Goal: Task Accomplishment & Management: Complete application form

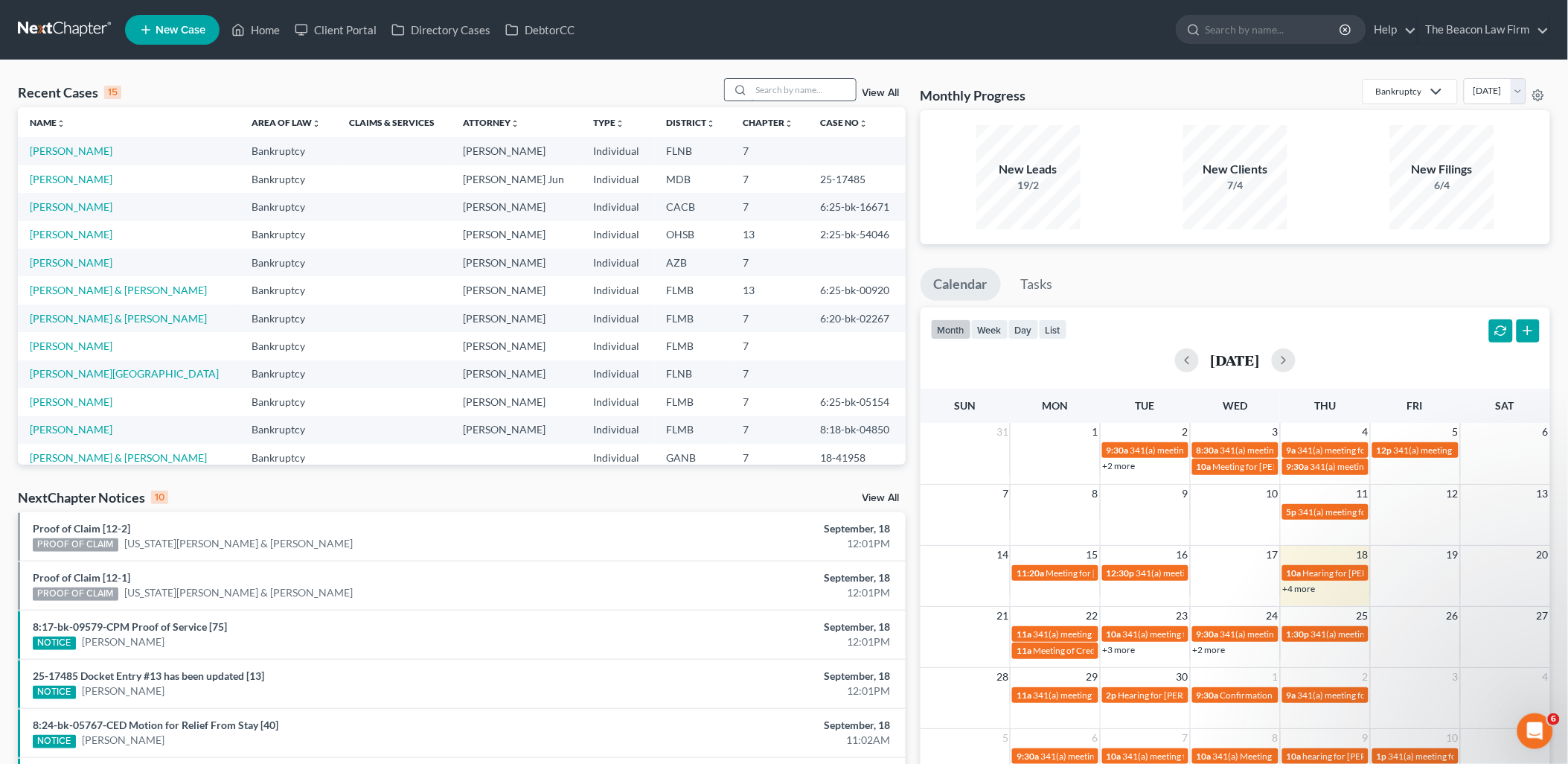
click at [773, 97] on input "search" at bounding box center [804, 89] width 104 height 22
click at [786, 88] on input "search" at bounding box center [804, 89] width 104 height 22
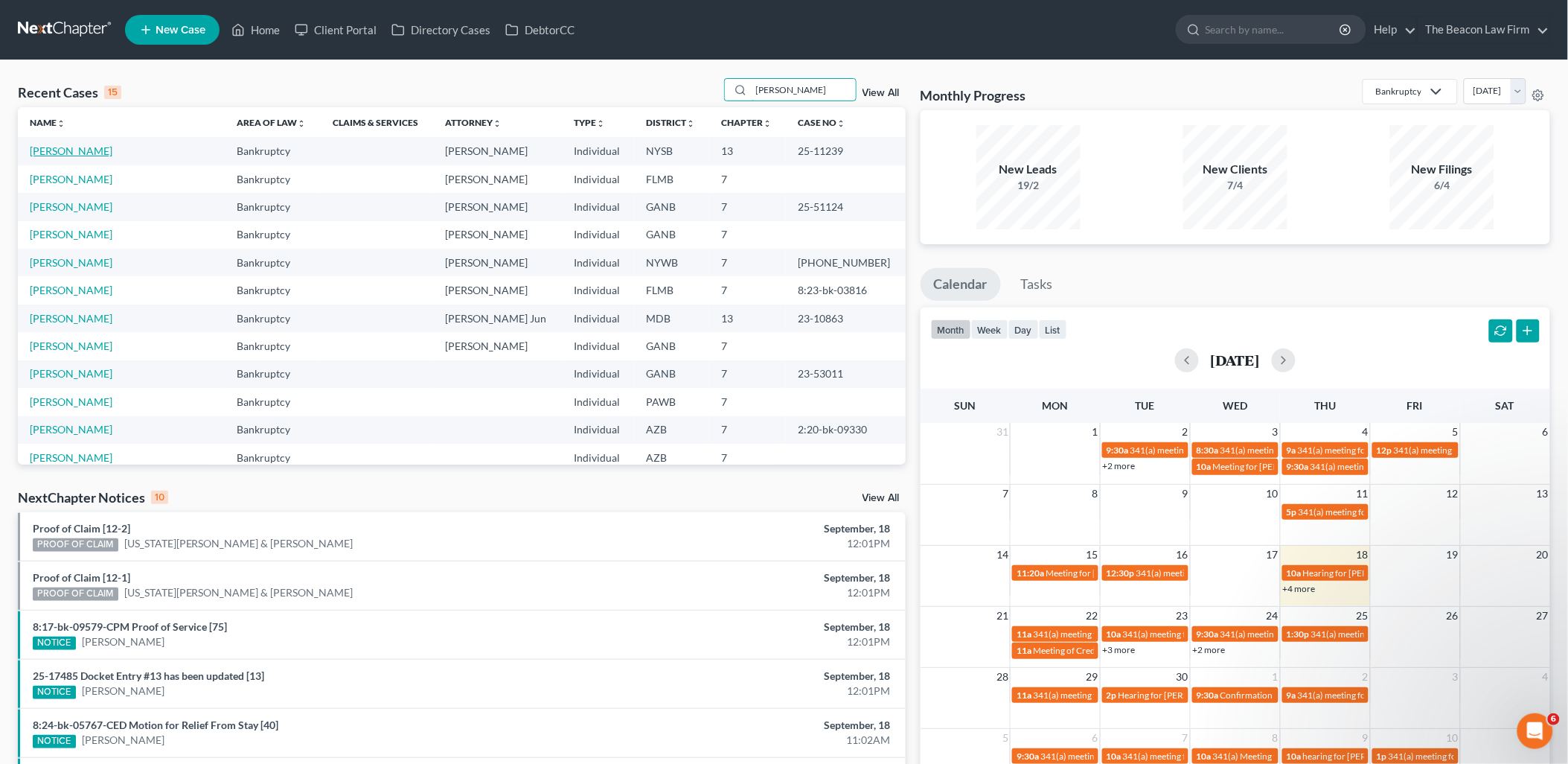
type input "jones"
click at [45, 153] on link "[PERSON_NAME]" at bounding box center [71, 151] width 83 height 13
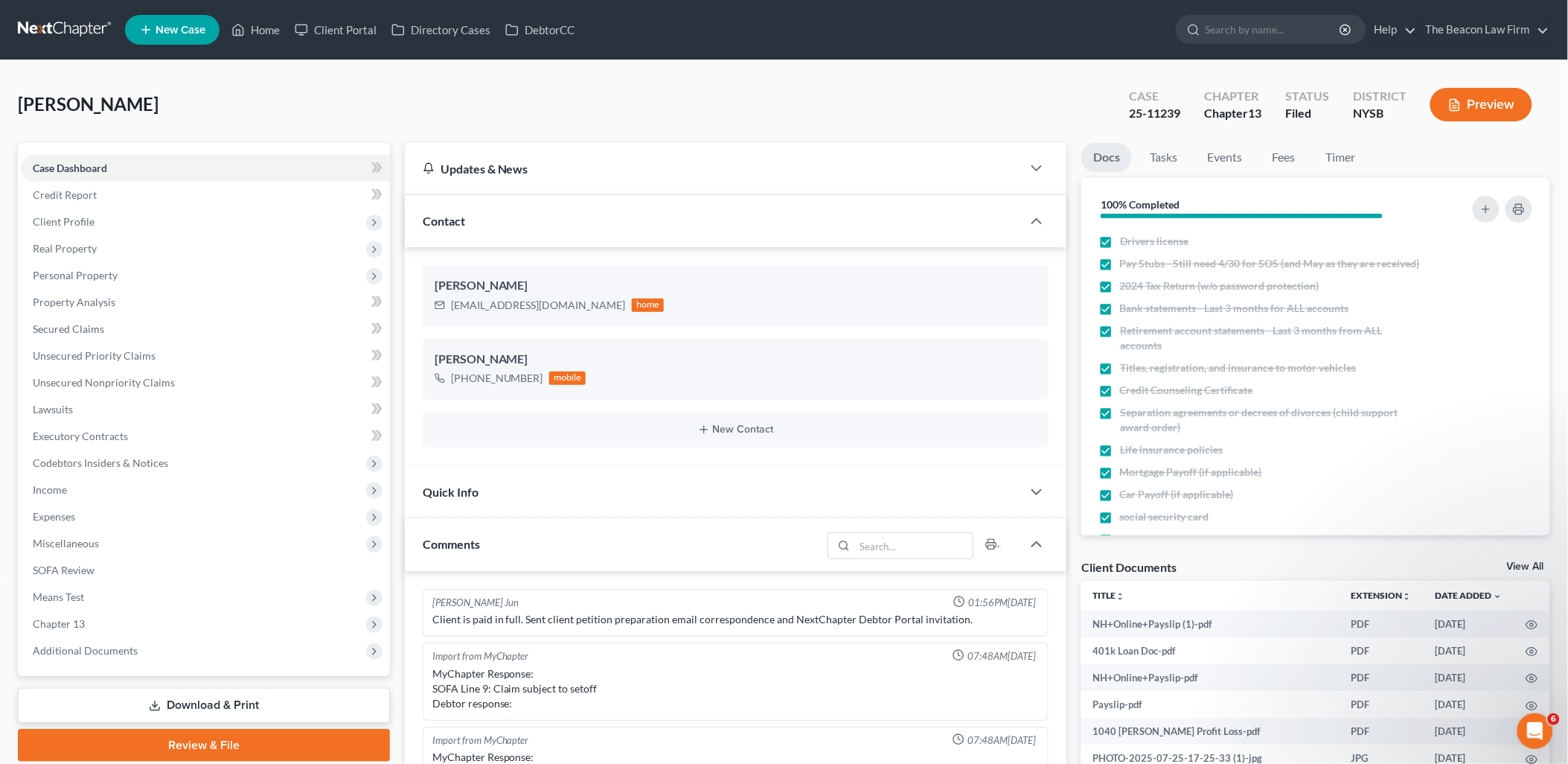
scroll to position [1749, 0]
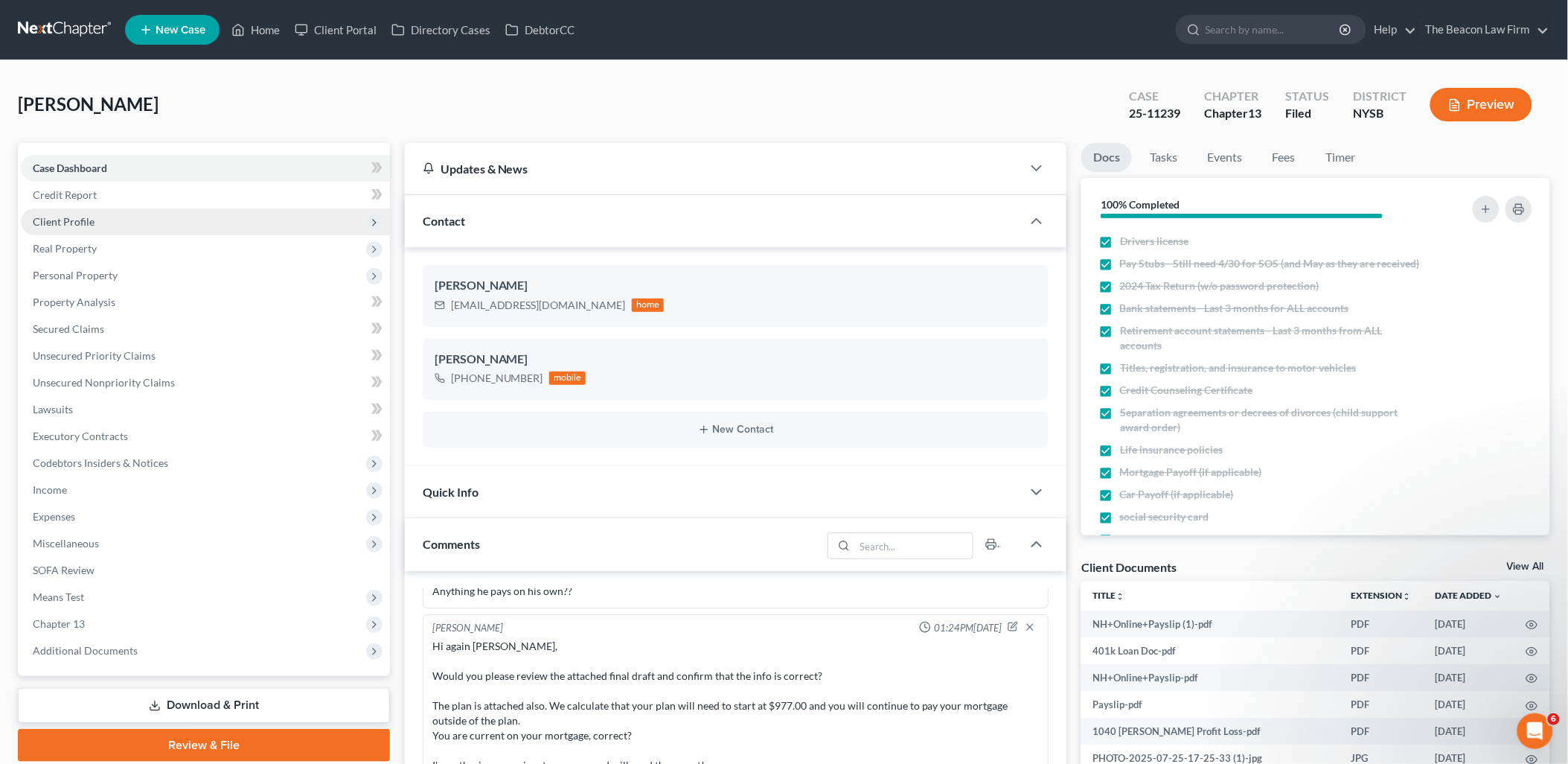
click at [79, 222] on span "Client Profile" at bounding box center [63, 221] width 62 height 13
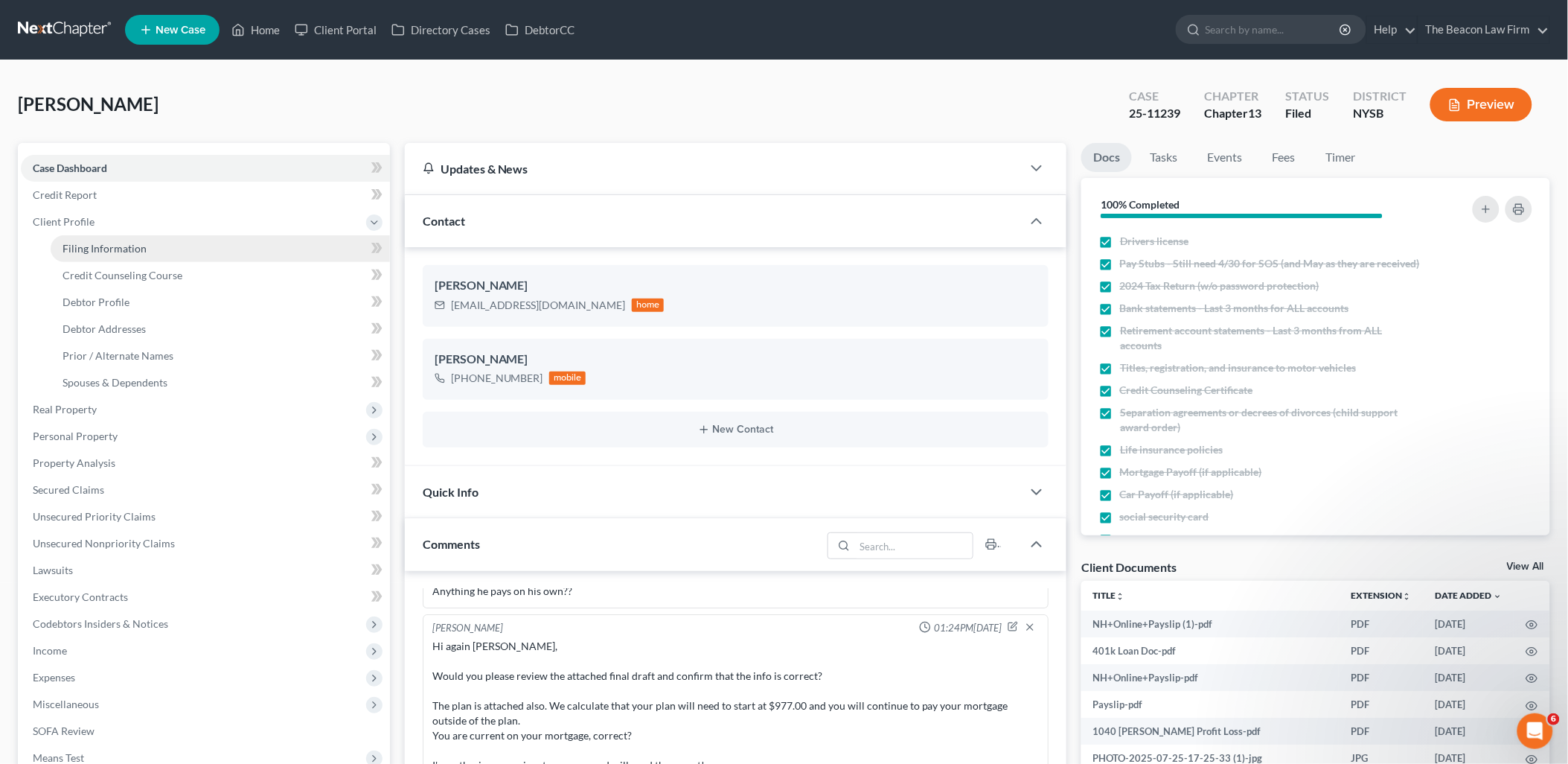
click at [94, 252] on span "Filing Information" at bounding box center [104, 248] width 84 height 13
select select "1"
select select "0"
select select "3"
select select "35"
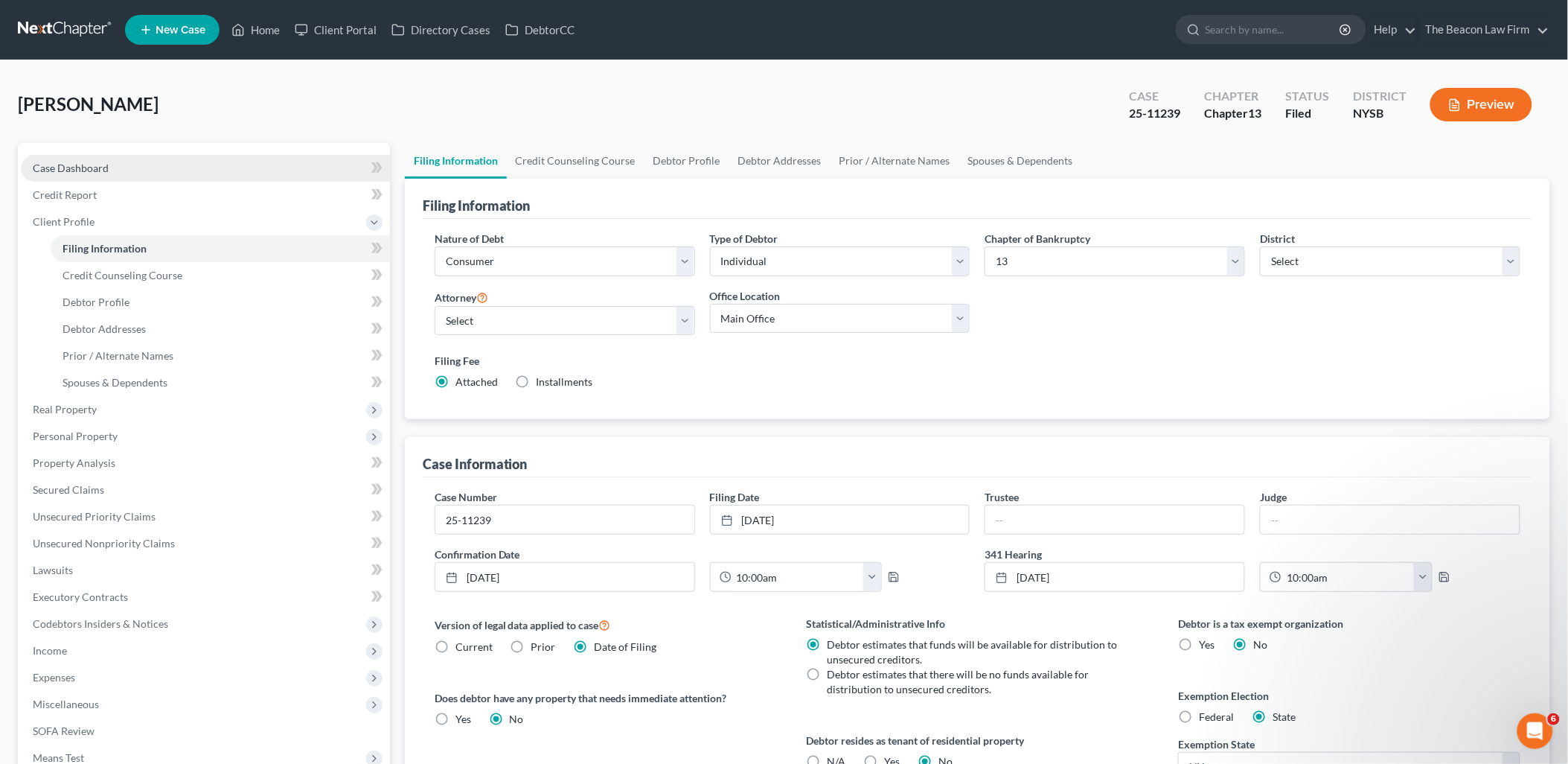
click at [84, 169] on span "Case Dashboard" at bounding box center [71, 168] width 76 height 13
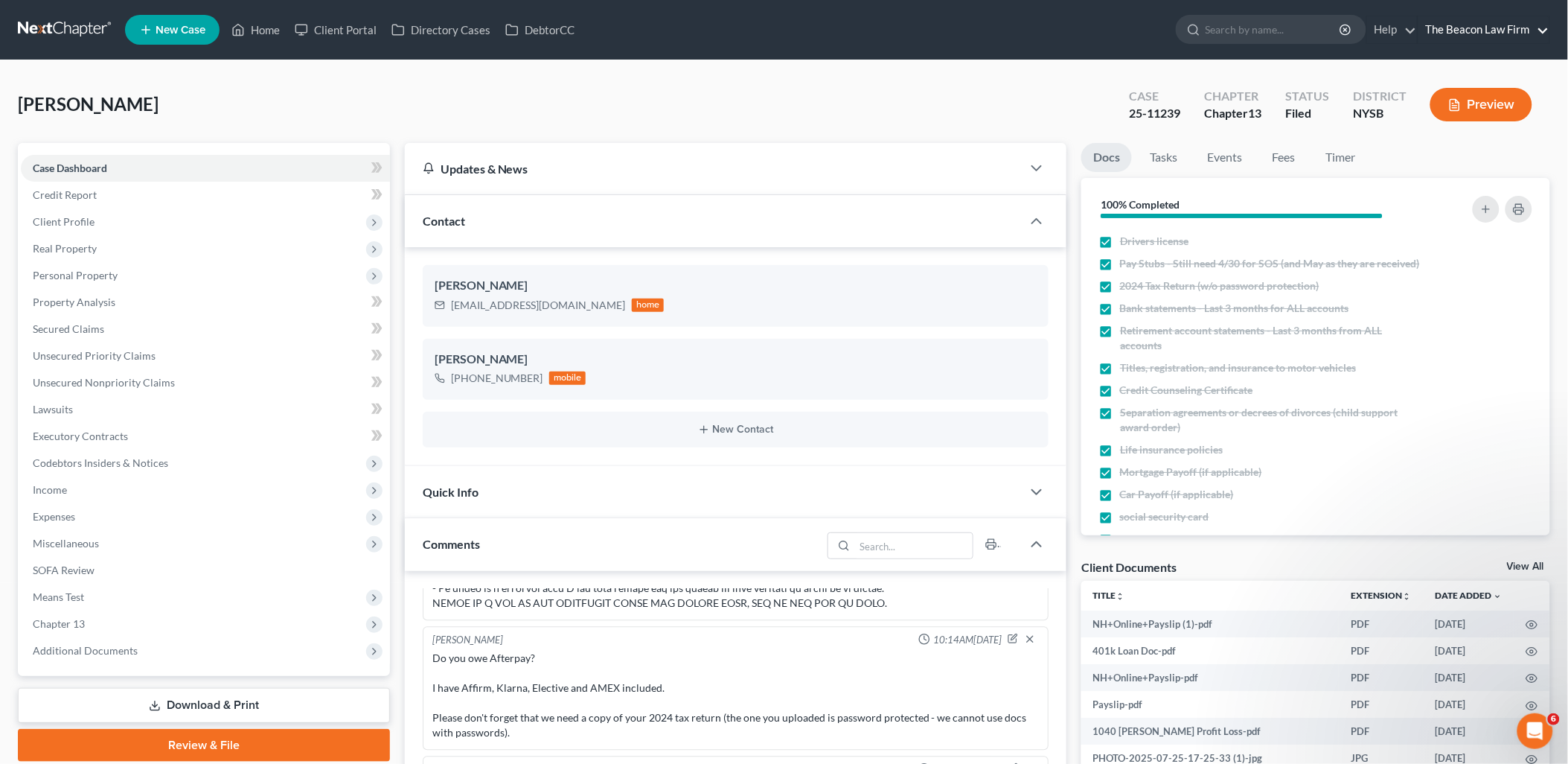
click at [1479, 26] on link "The Beacon Law Firm" at bounding box center [1484, 30] width 131 height 27
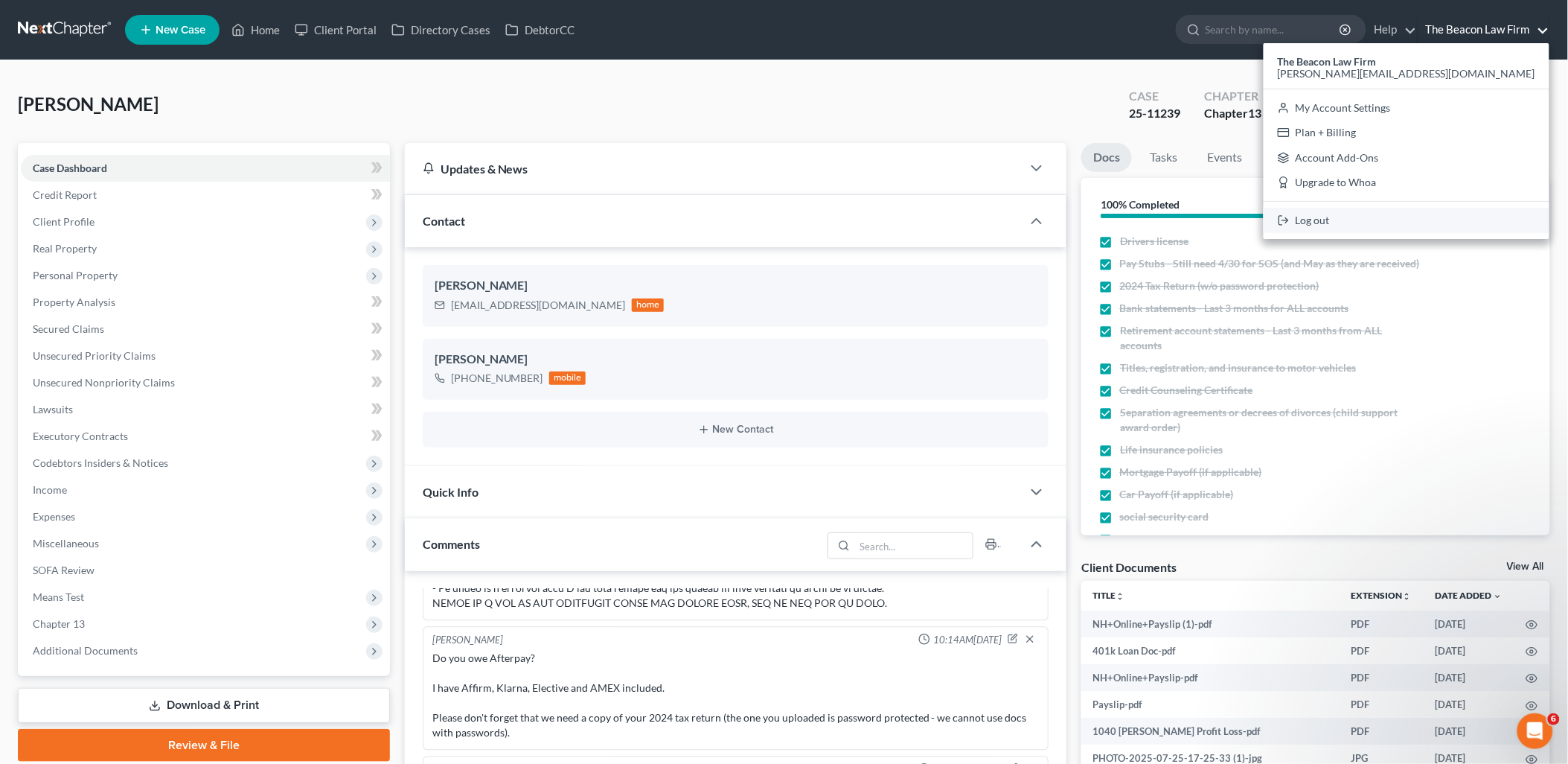
click at [1453, 224] on link "Log out" at bounding box center [1406, 221] width 285 height 25
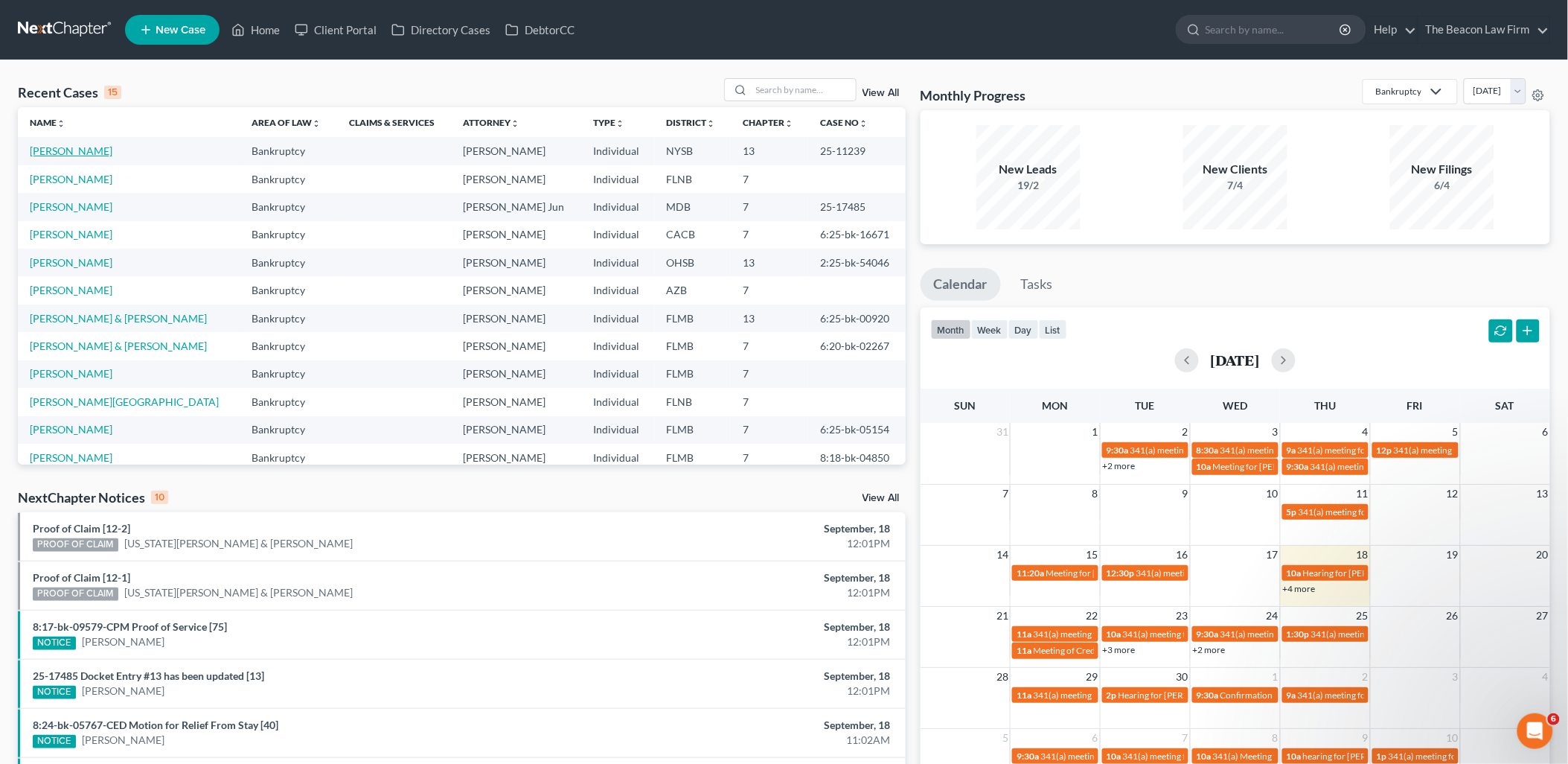
click at [66, 147] on link "[PERSON_NAME]" at bounding box center [71, 151] width 83 height 13
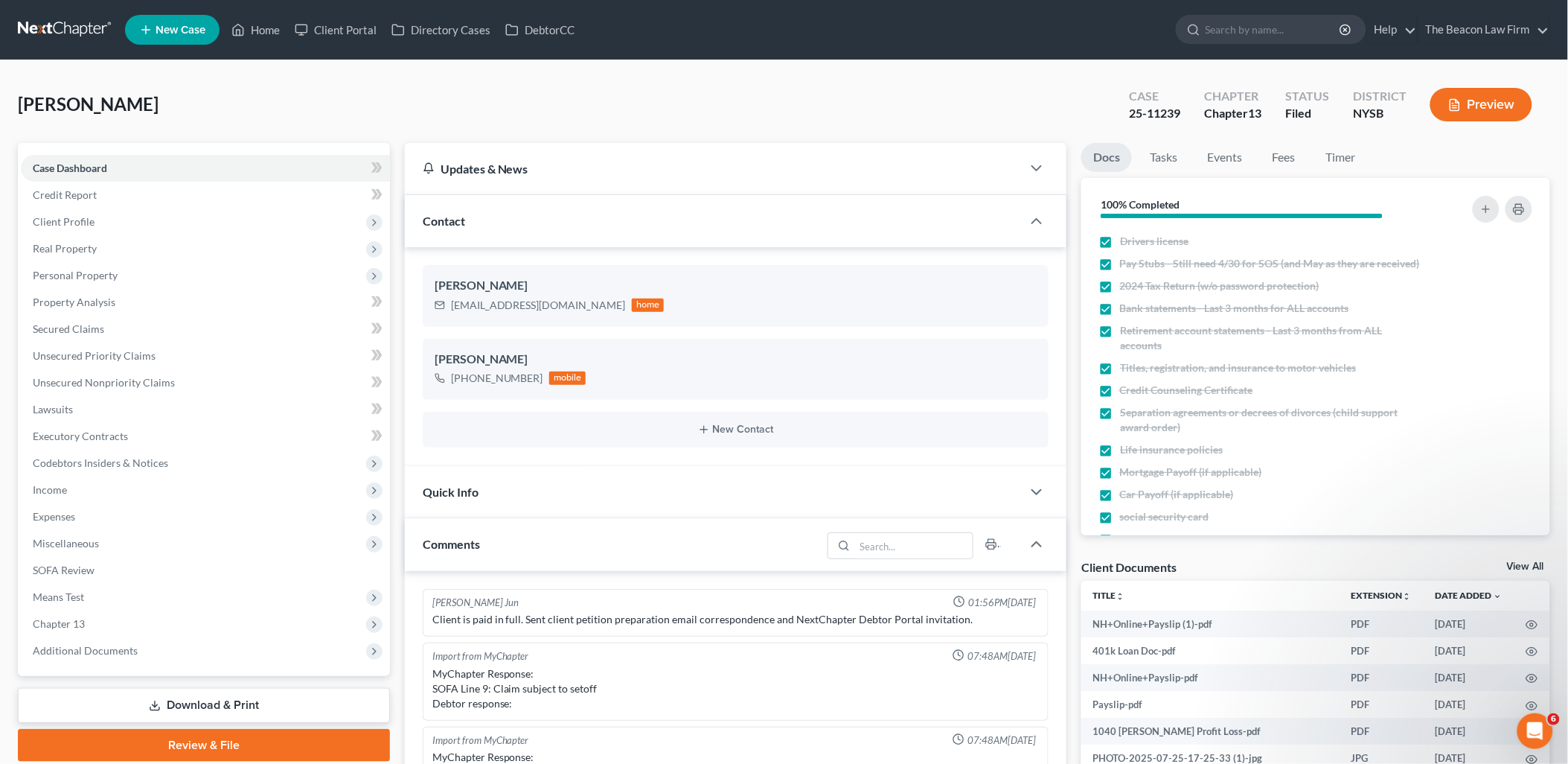
scroll to position [1749, 0]
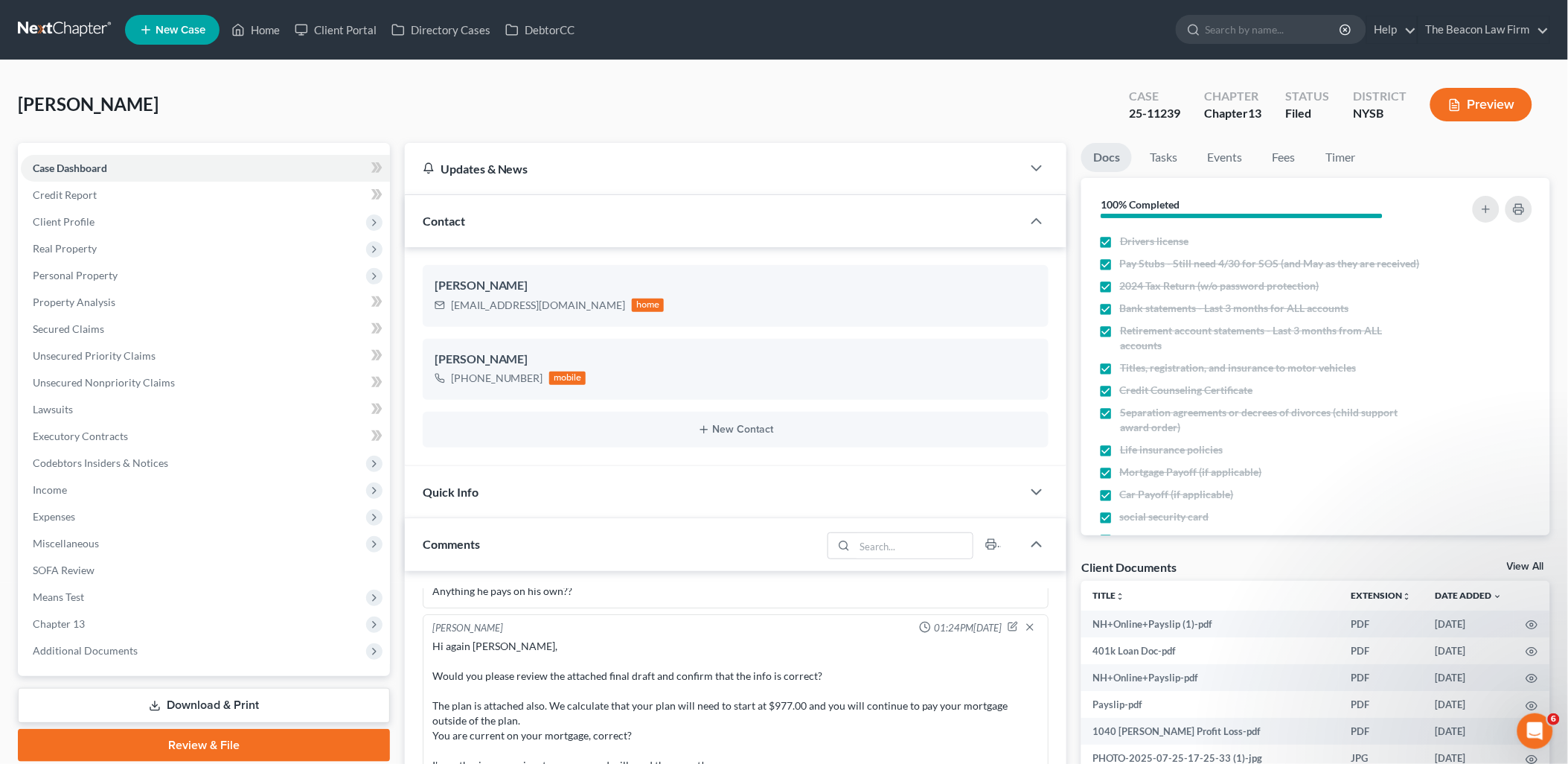
click at [1526, 561] on link "View All" at bounding box center [1526, 566] width 37 height 10
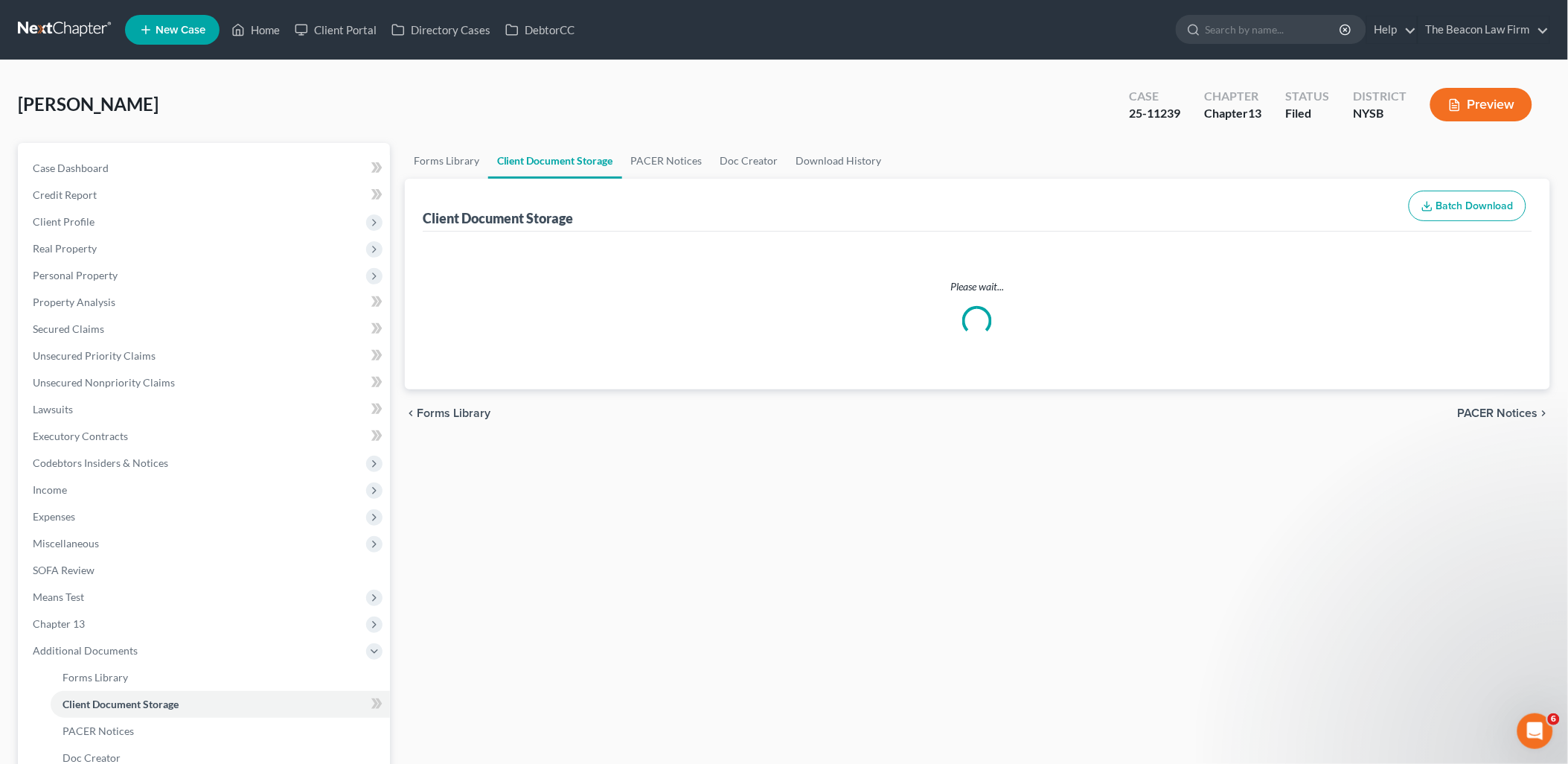
select select "0"
select select "1"
select select "2"
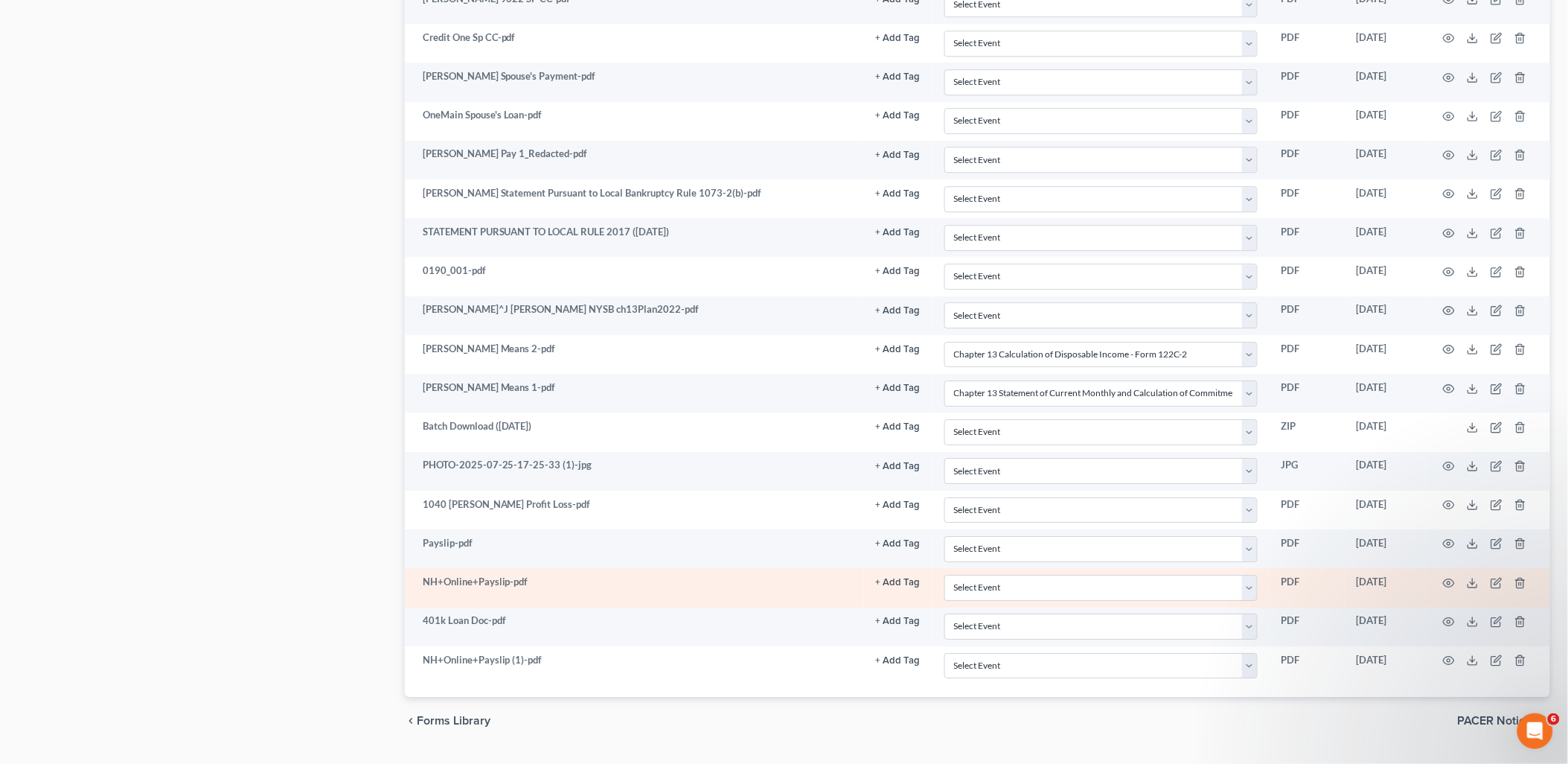
scroll to position [3559, 0]
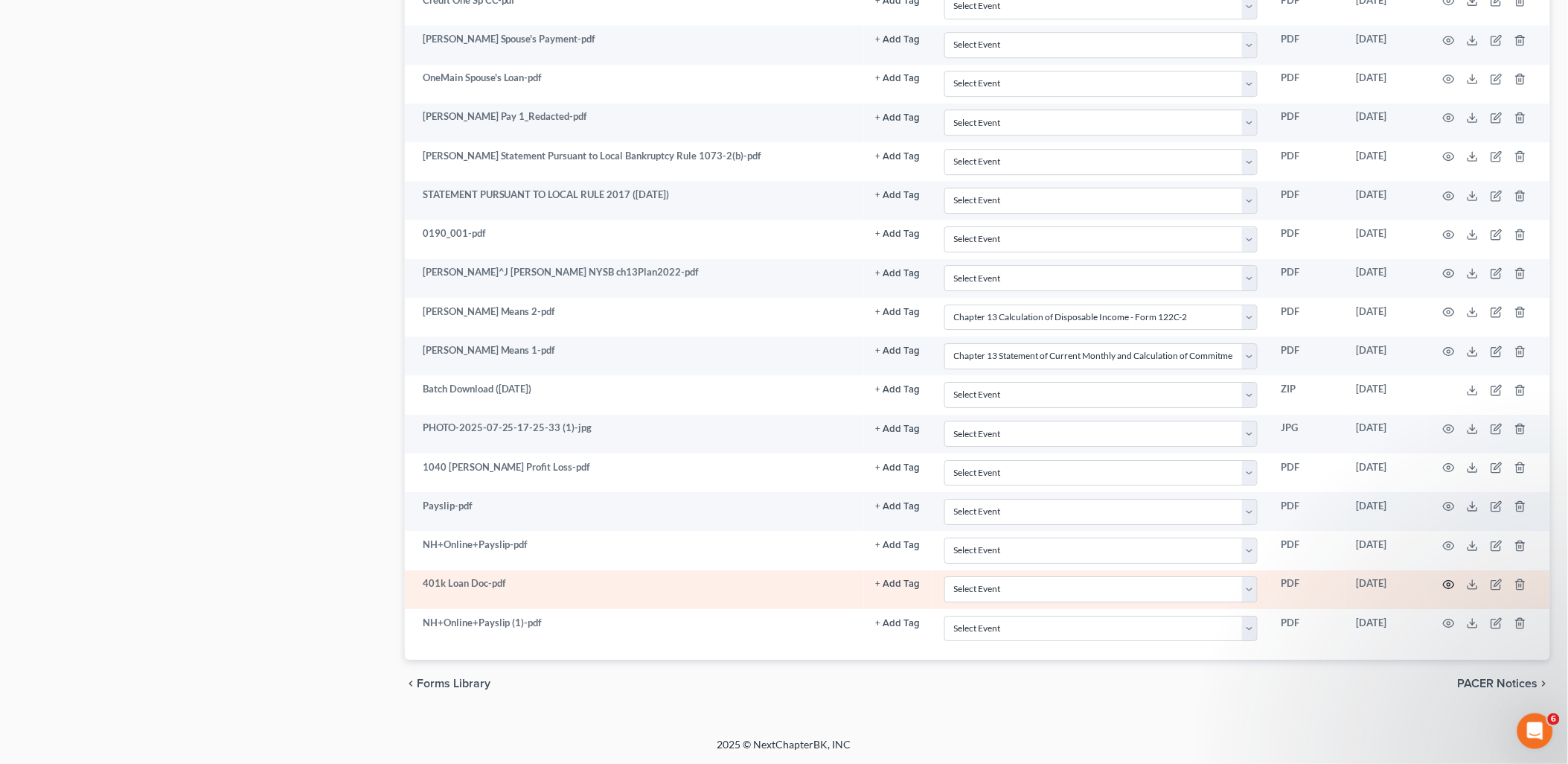
click at [1448, 581] on icon "button" at bounding box center [1449, 584] width 12 height 12
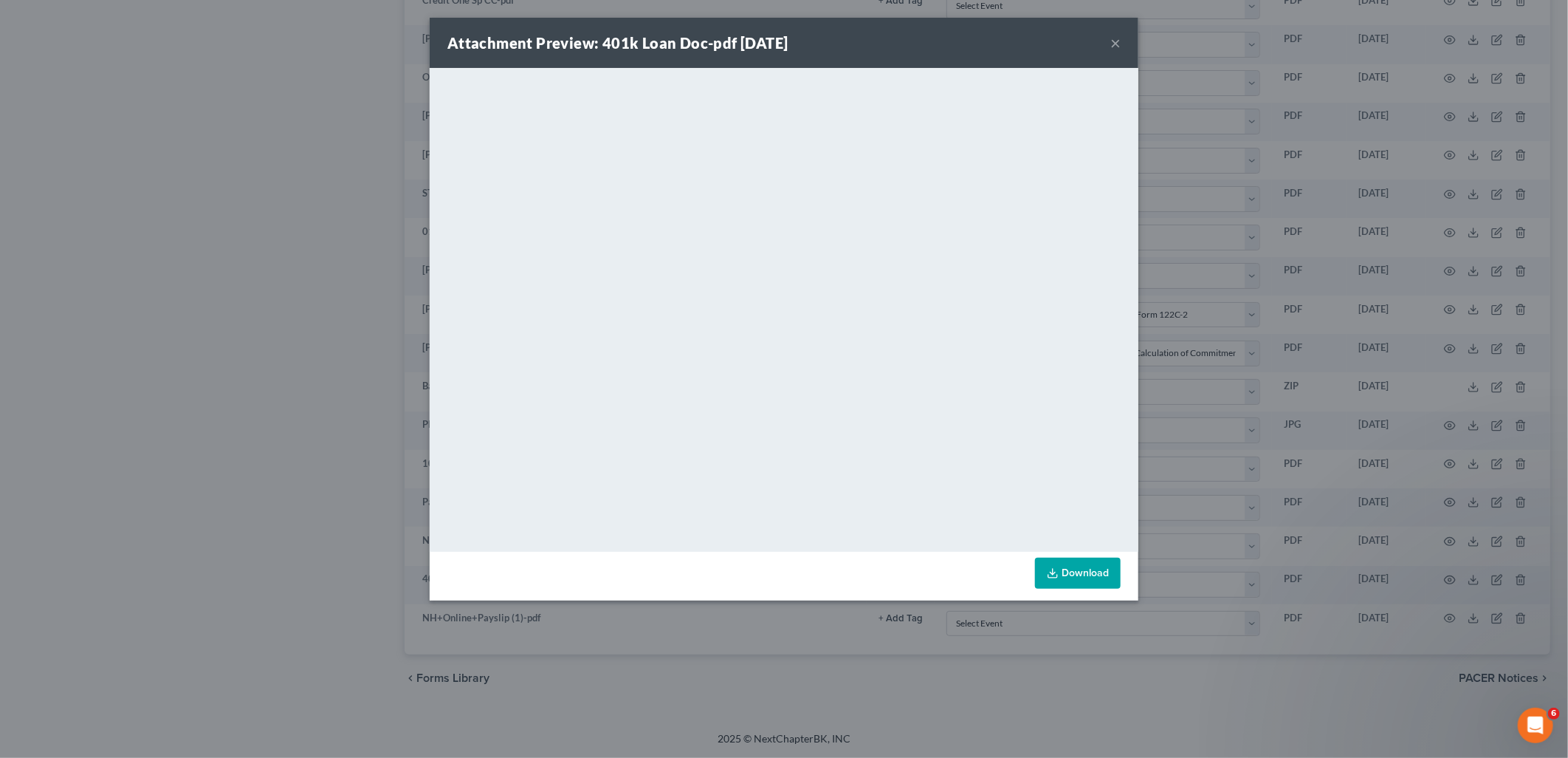
click at [1115, 46] on button "×" at bounding box center [1116, 43] width 10 height 18
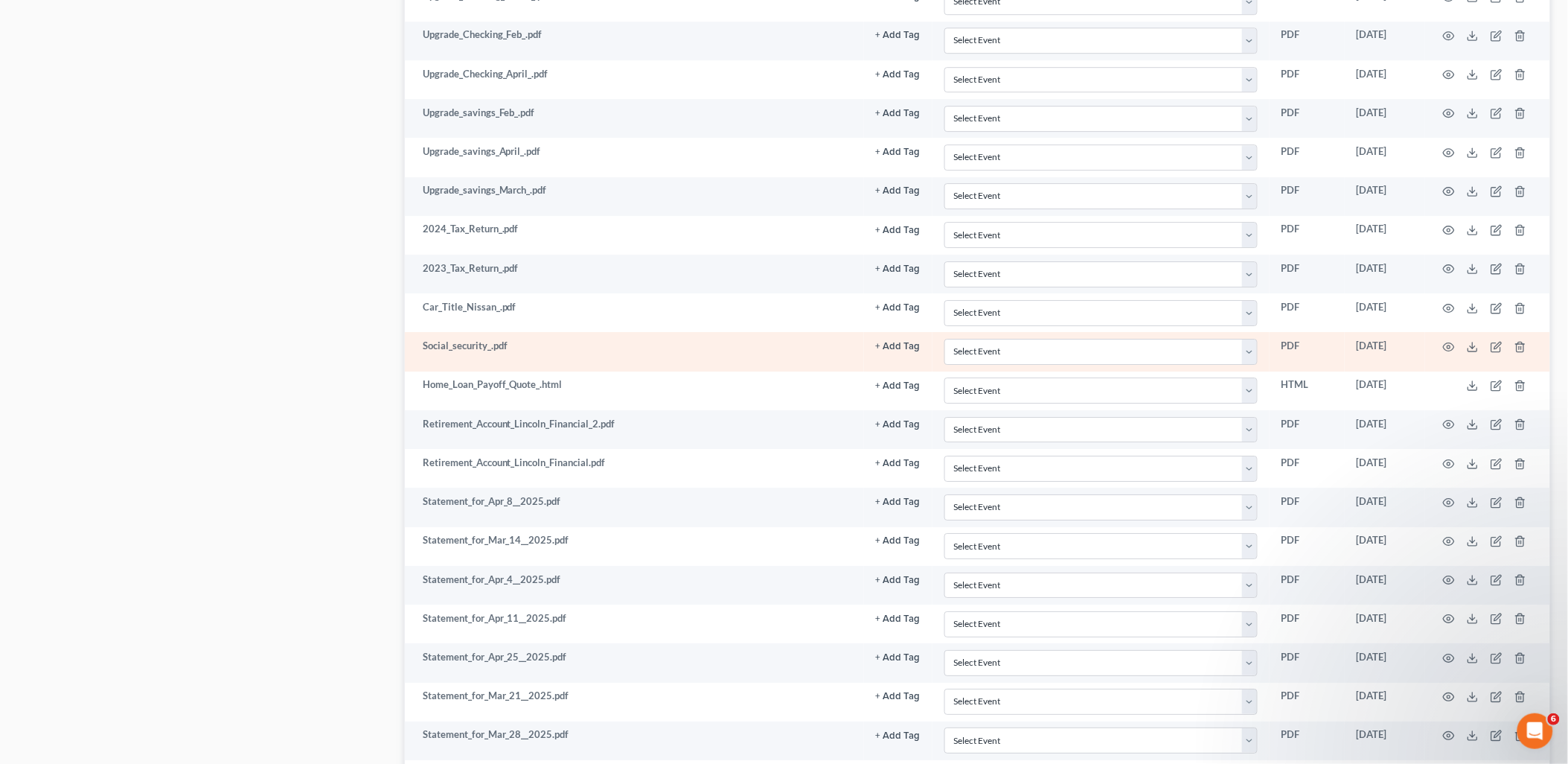
scroll to position [1574, 0]
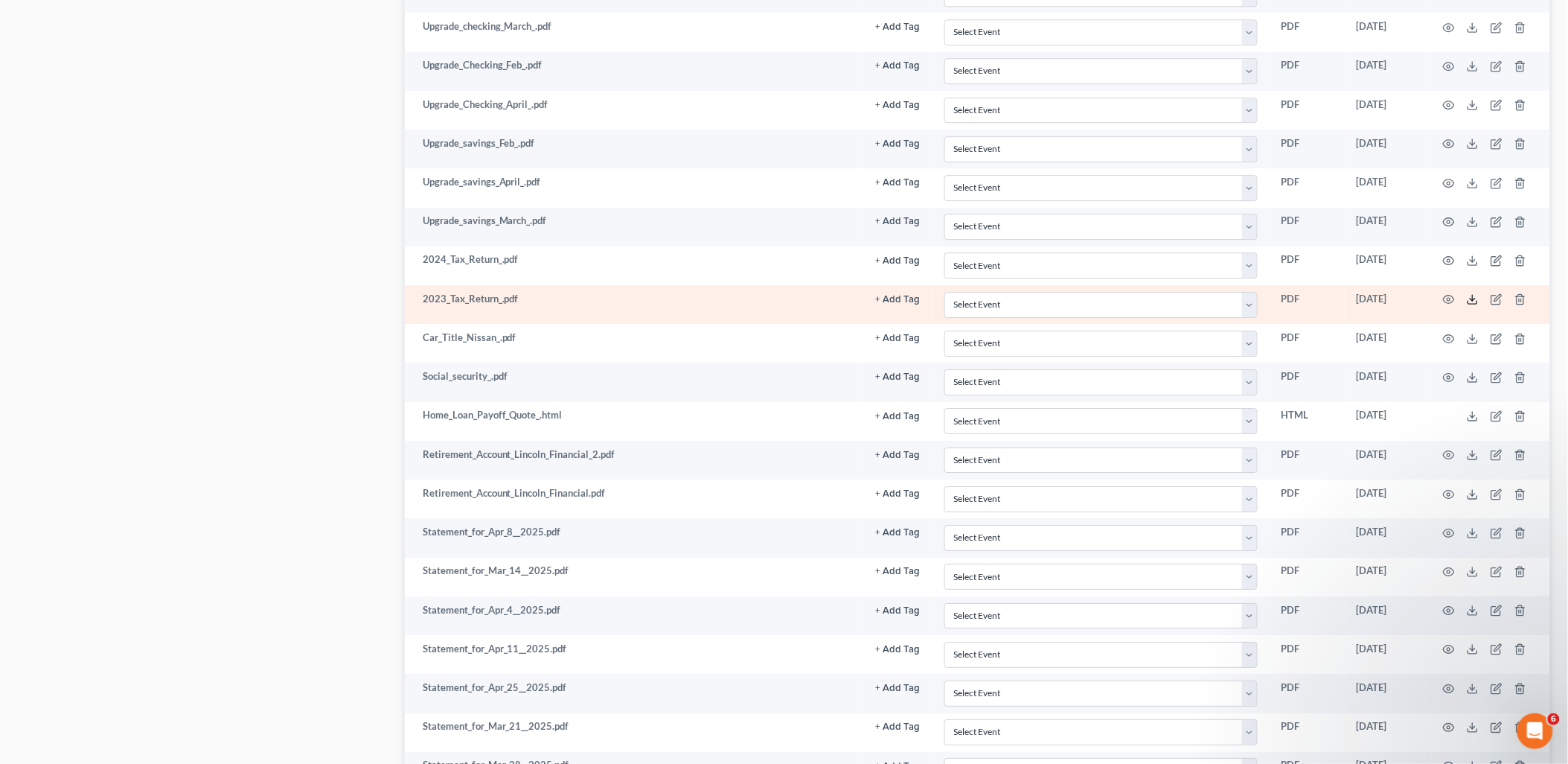
click at [1473, 305] on icon at bounding box center [1473, 299] width 12 height 12
click at [1444, 303] on icon "button" at bounding box center [1449, 299] width 11 height 8
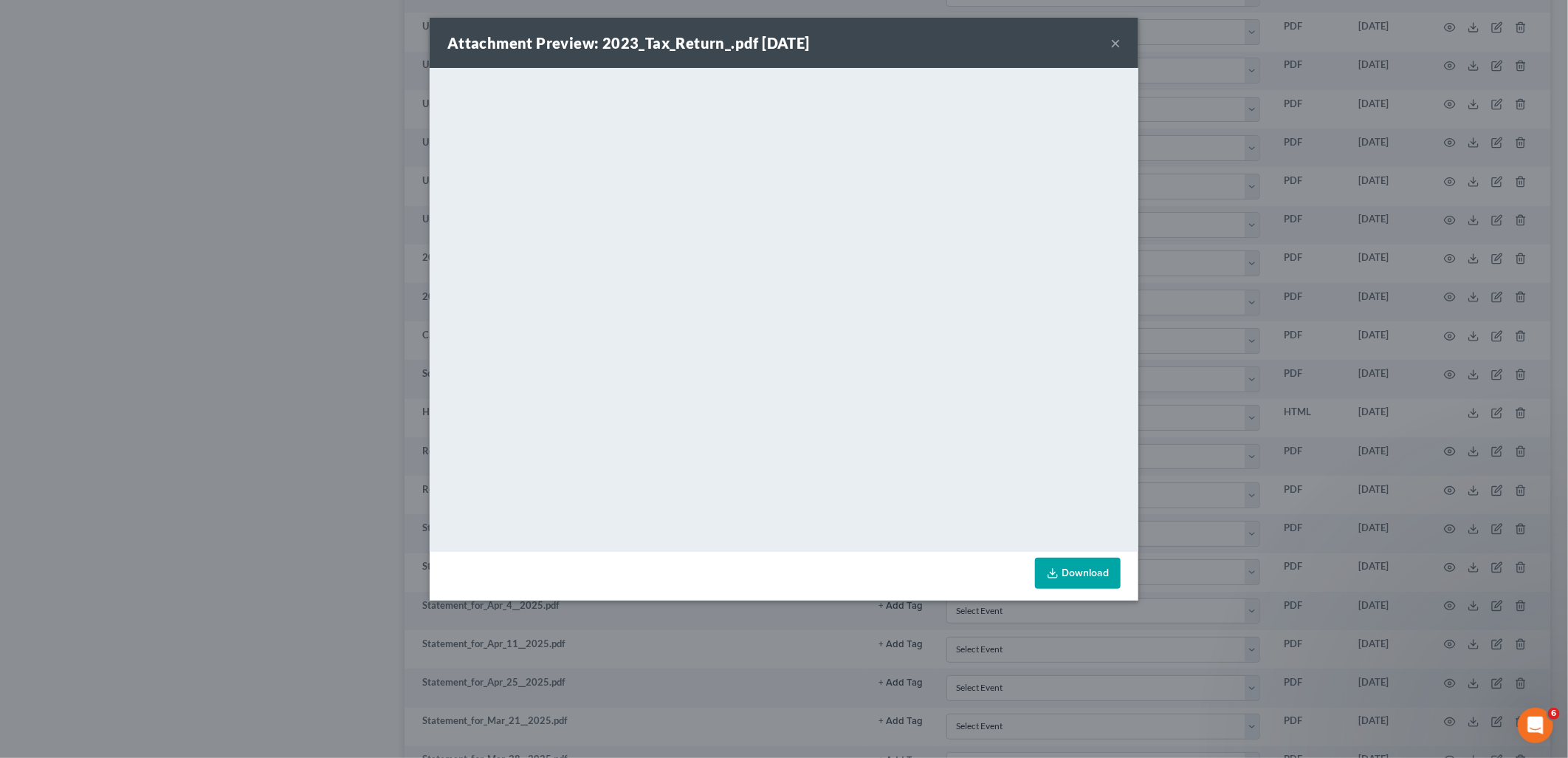
click at [1085, 567] on link "Download" at bounding box center [1078, 573] width 86 height 31
click at [1119, 40] on button "×" at bounding box center [1116, 43] width 10 height 18
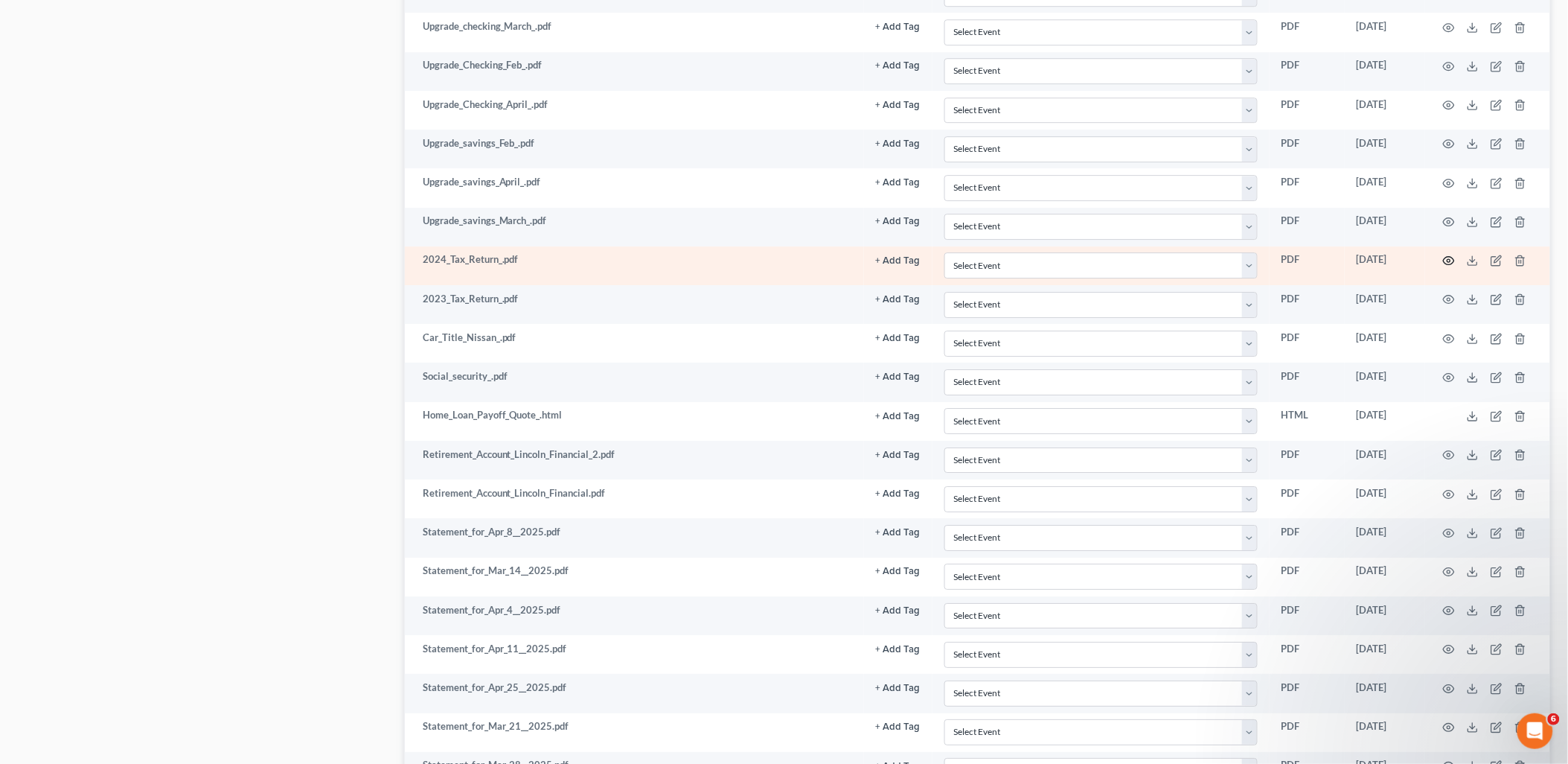
click at [1454, 265] on icon "button" at bounding box center [1449, 261] width 11 height 8
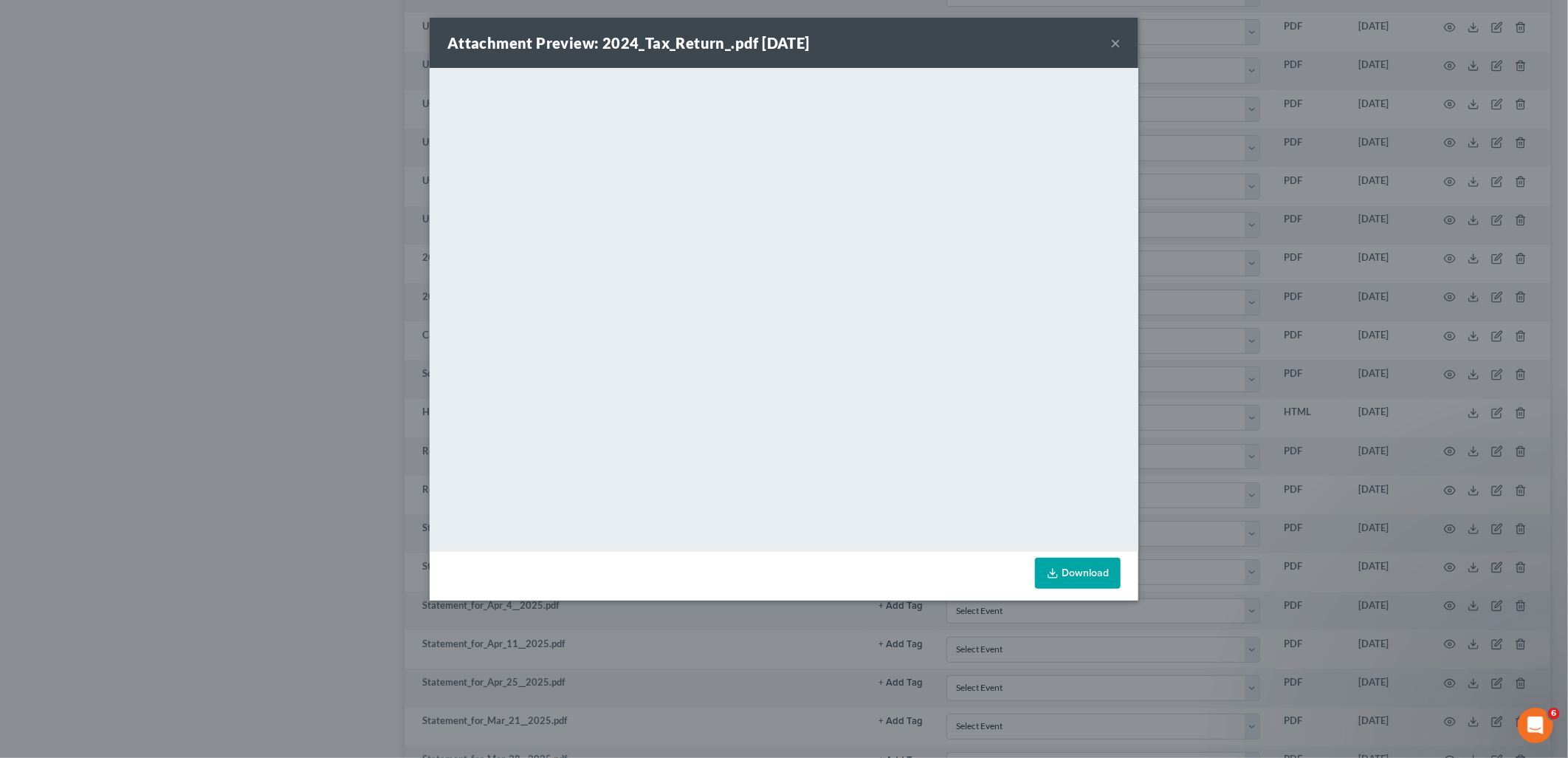
click at [1120, 44] on button "×" at bounding box center [1116, 43] width 10 height 18
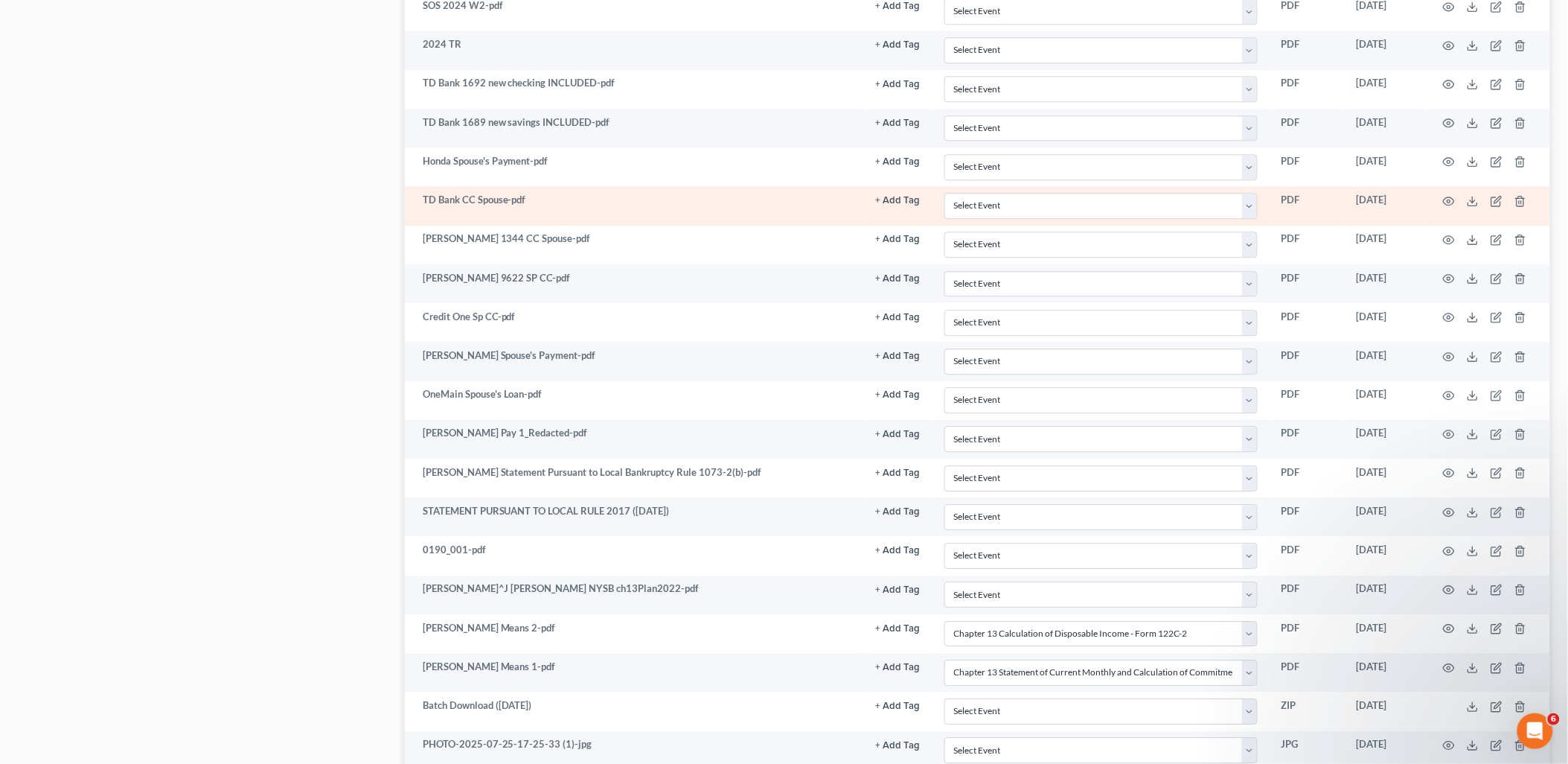
scroll to position [3063, 0]
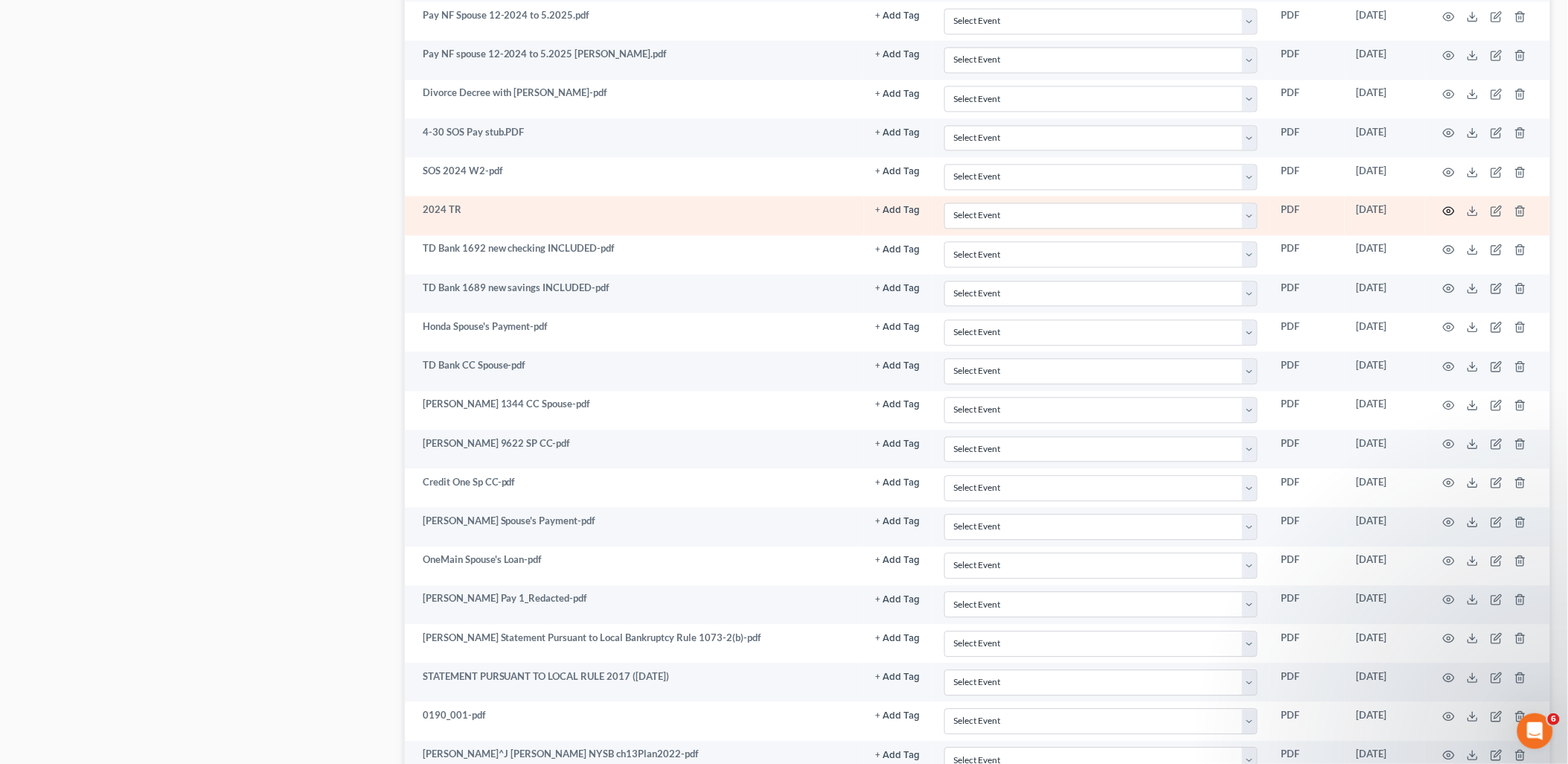
click at [1450, 217] on icon "button" at bounding box center [1449, 211] width 12 height 12
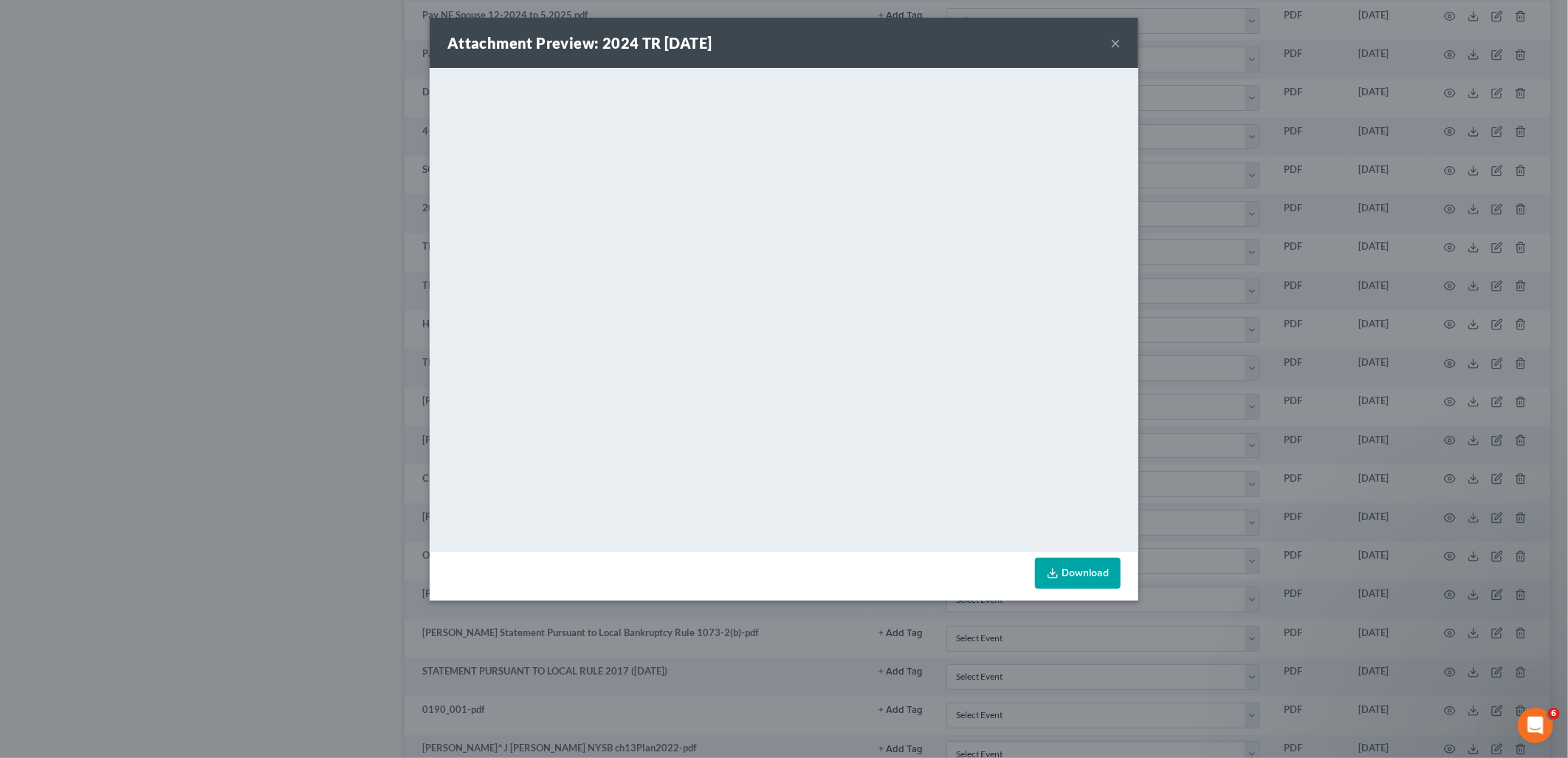
click at [1112, 43] on button "×" at bounding box center [1116, 43] width 10 height 18
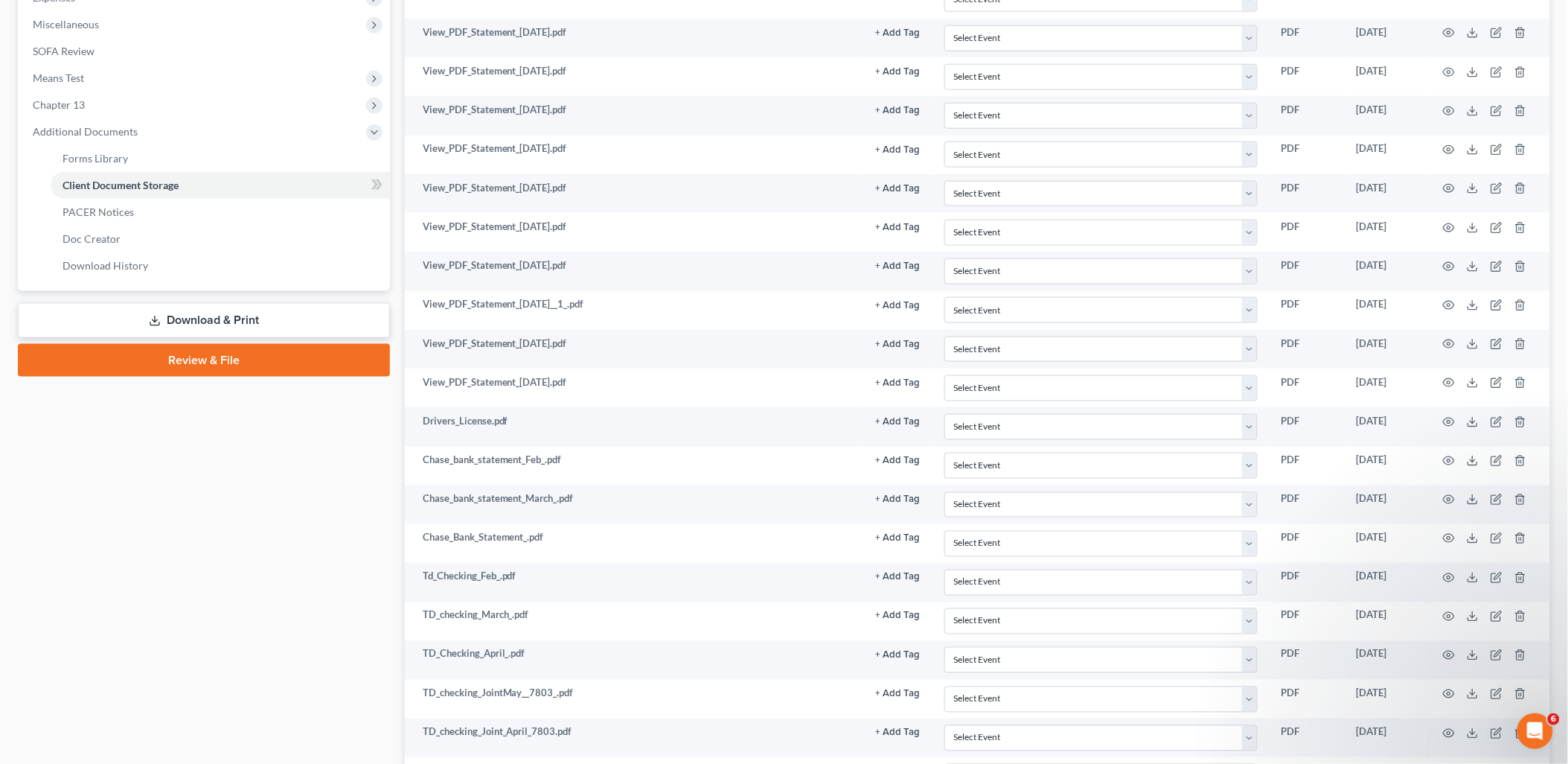
scroll to position [330, 0]
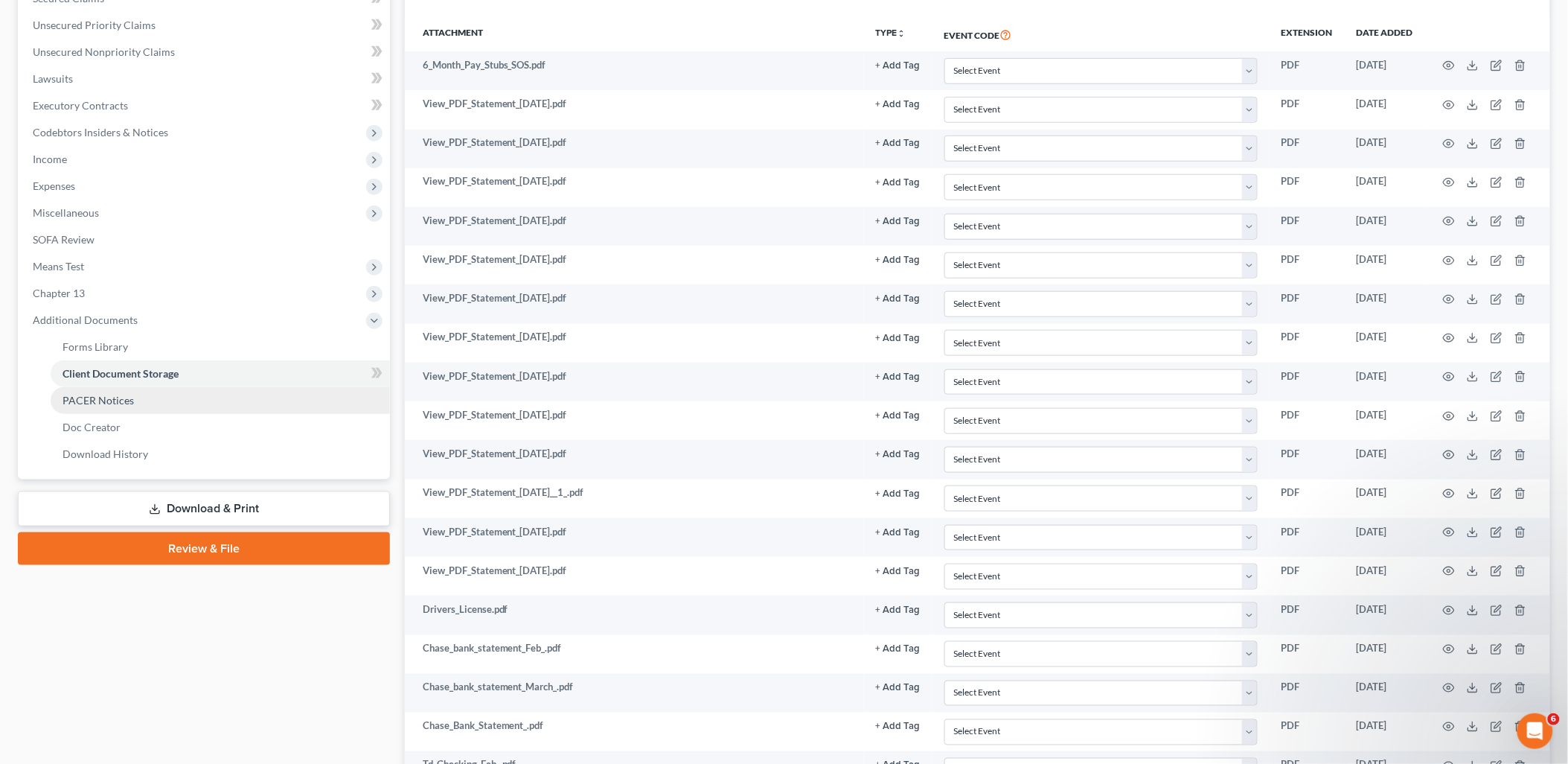
click at [94, 397] on span "PACER Notices" at bounding box center [98, 400] width 72 height 13
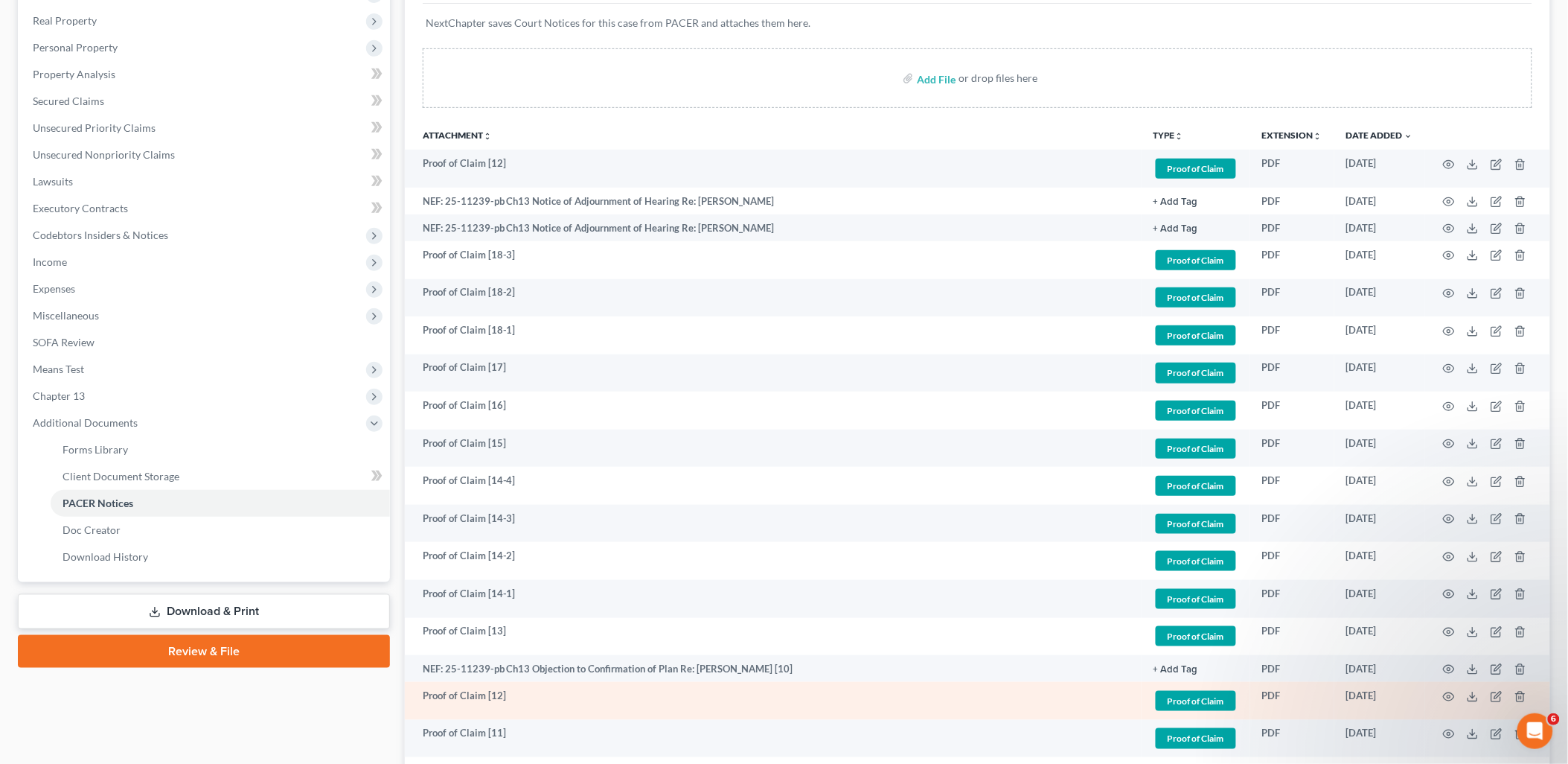
scroll to position [165, 0]
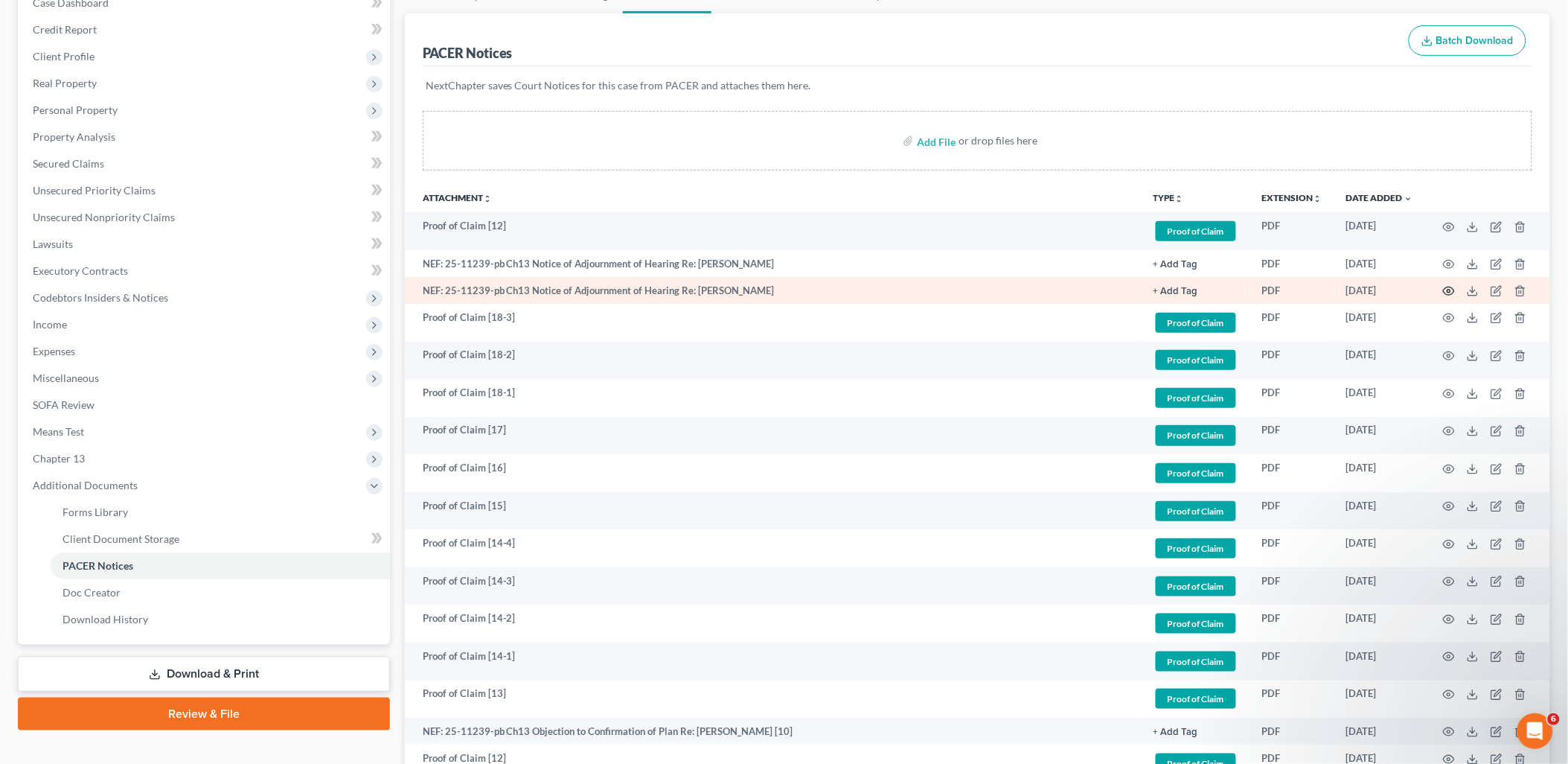
click at [1452, 286] on icon "button" at bounding box center [1449, 291] width 12 height 12
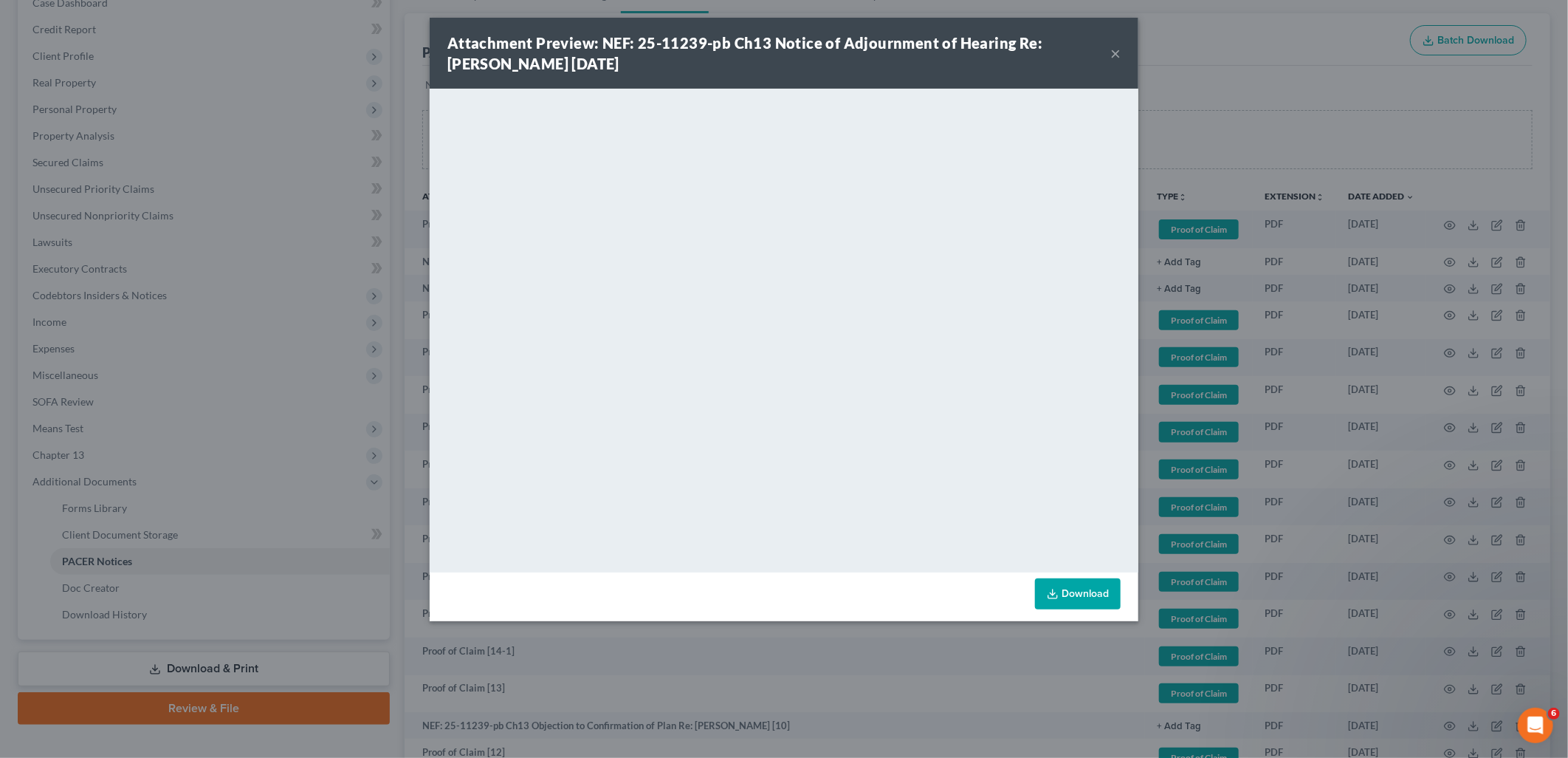
click at [1119, 53] on button "×" at bounding box center [1116, 53] width 10 height 18
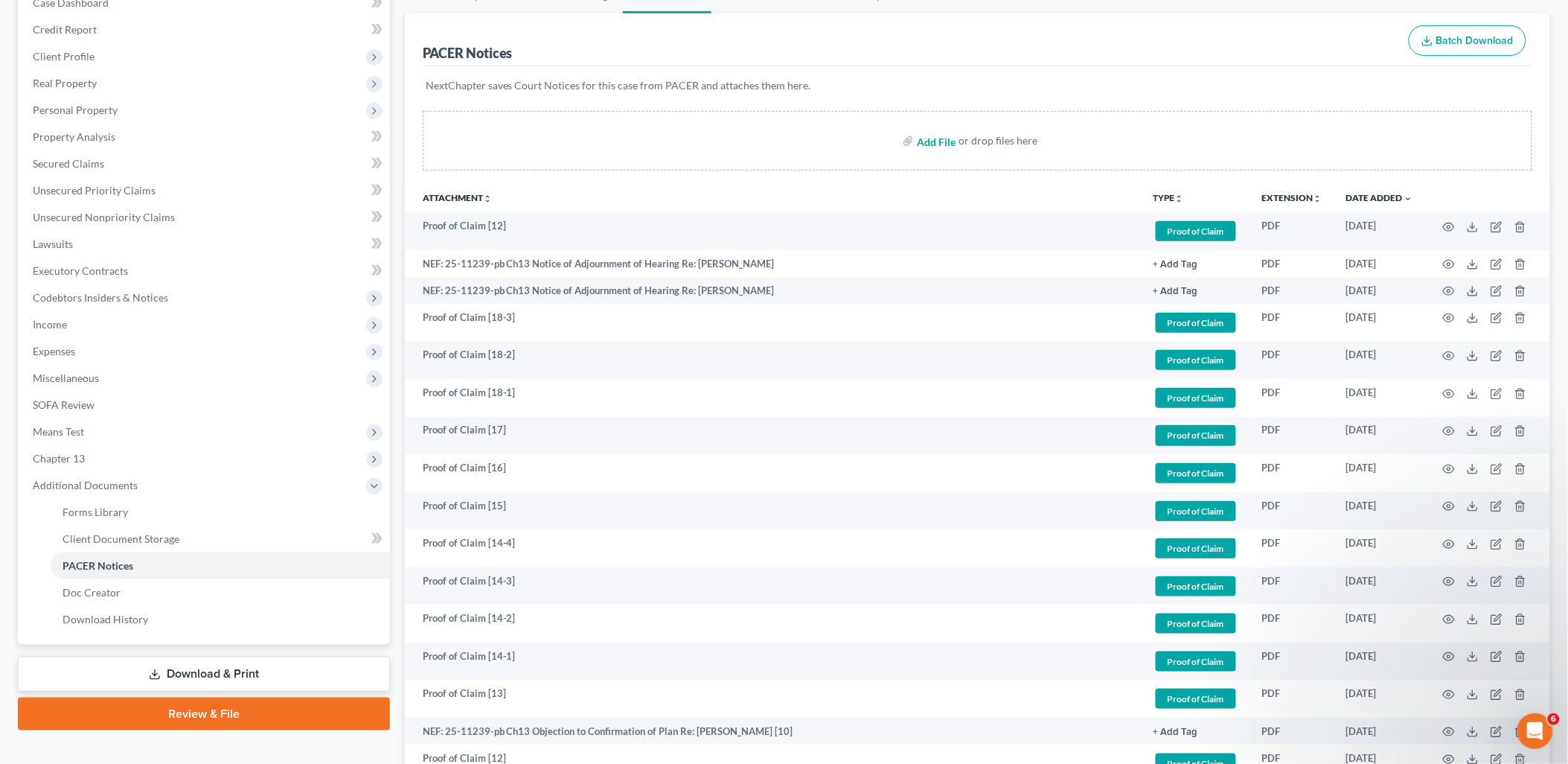
click at [932, 142] on input "file" at bounding box center [935, 141] width 36 height 27
click at [101, 534] on span "Client Document Storage" at bounding box center [121, 538] width 117 height 13
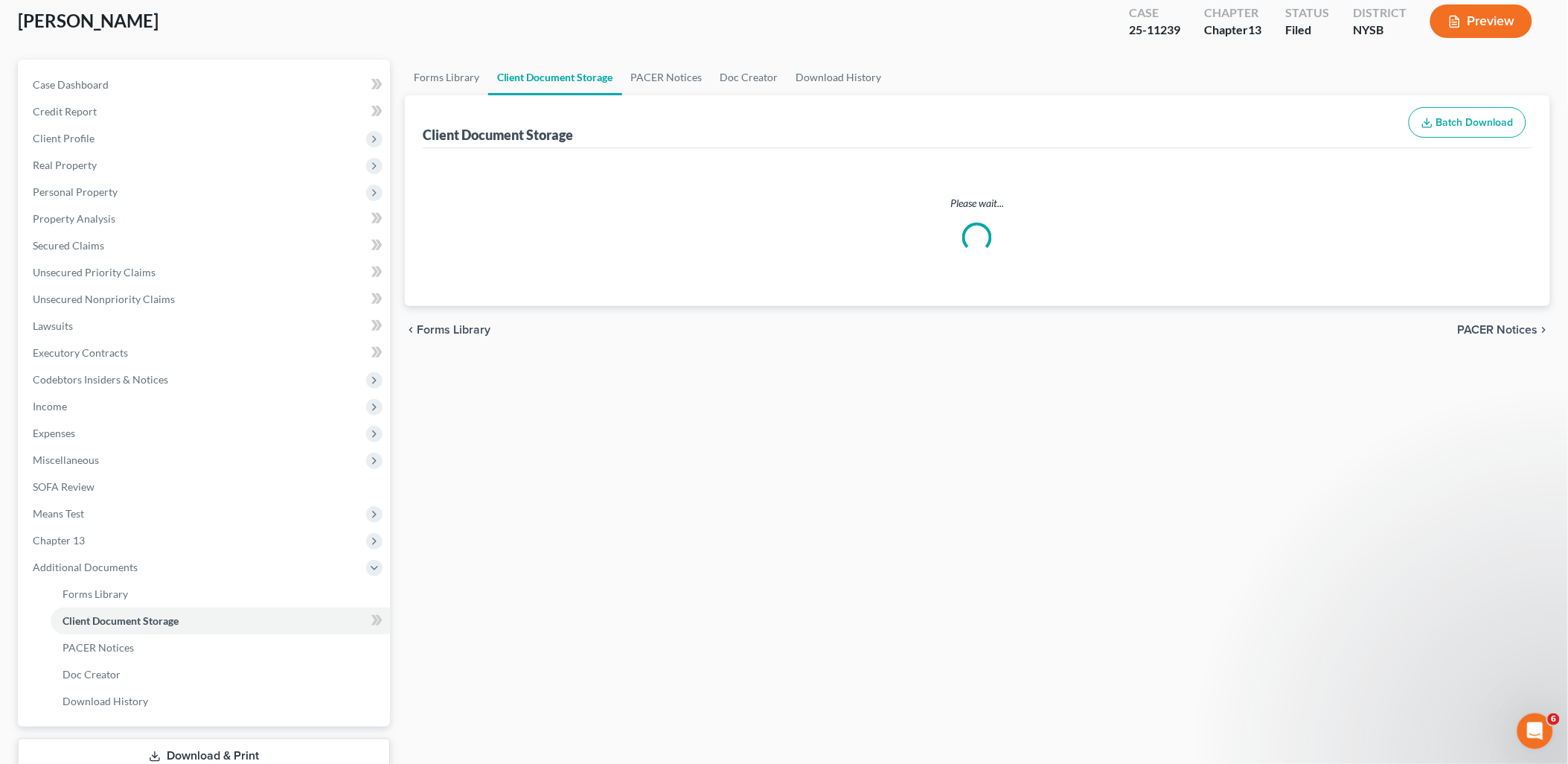
scroll to position [7, 0]
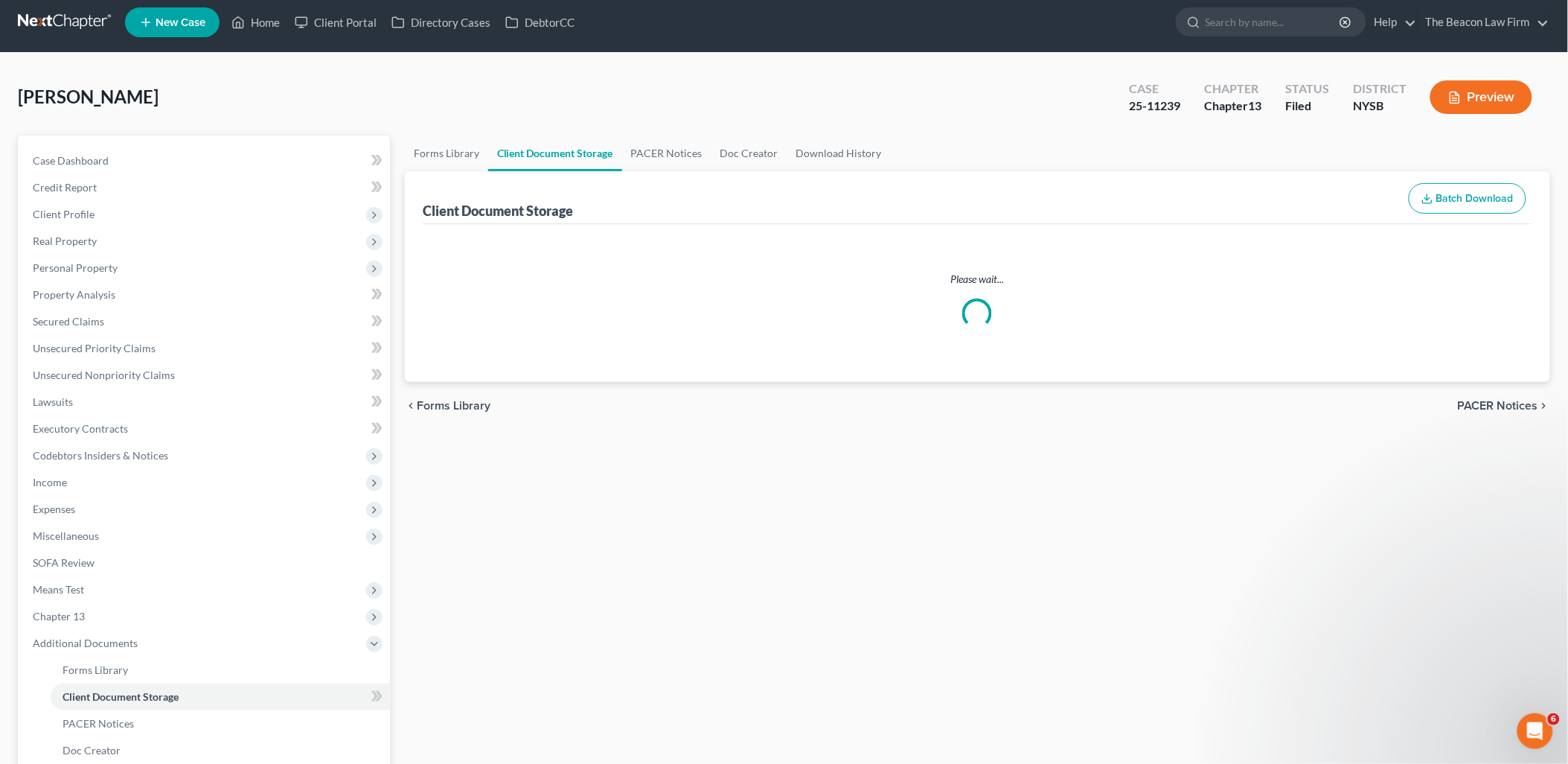
select select "0"
select select "1"
select select "2"
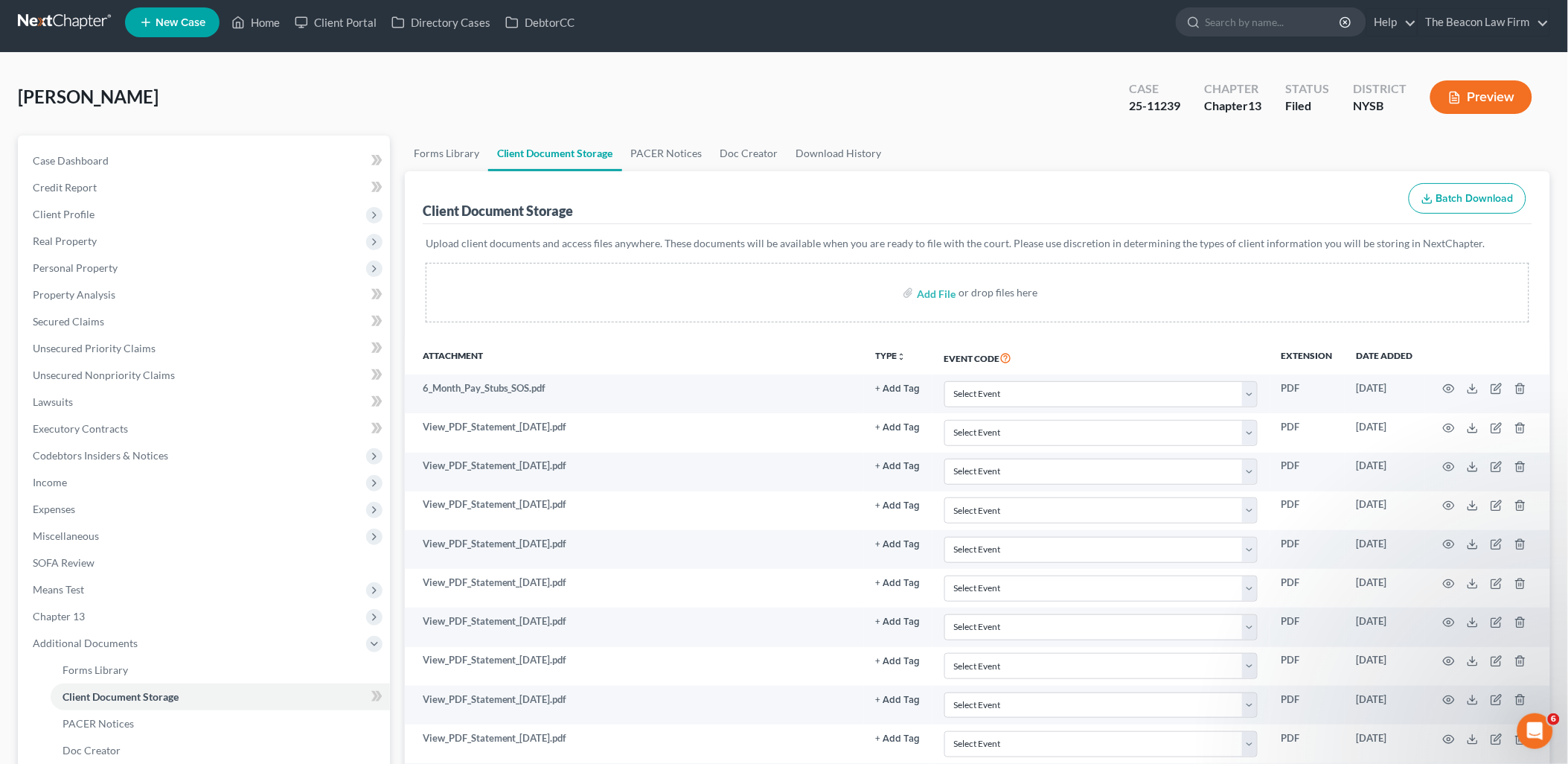
scroll to position [0, 0]
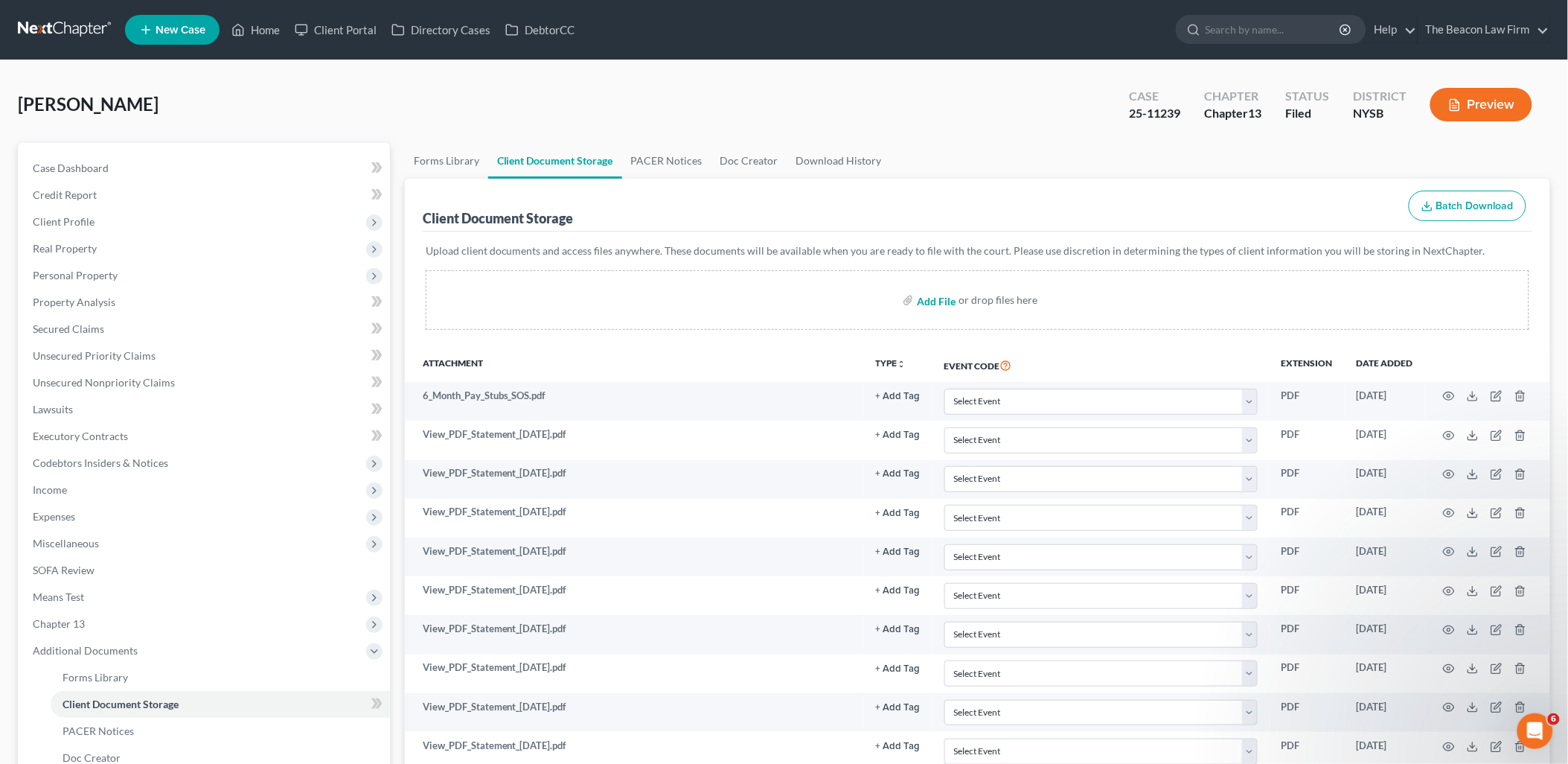
click at [951, 300] on input "file" at bounding box center [935, 300] width 36 height 27
type input "C:\fakepath\2024 TR TJ_Redacted.pdf"
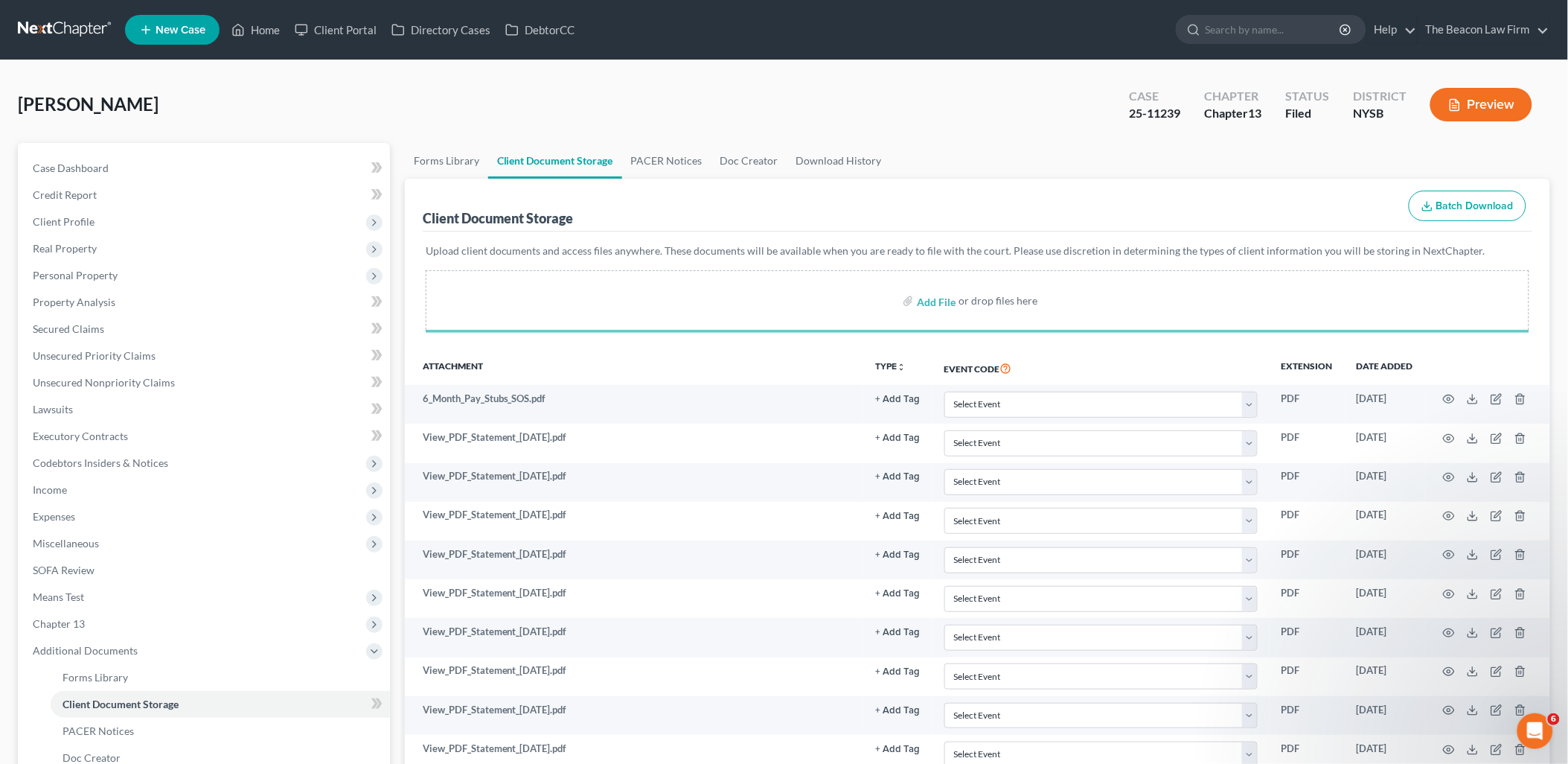
select select "0"
select select "1"
select select "2"
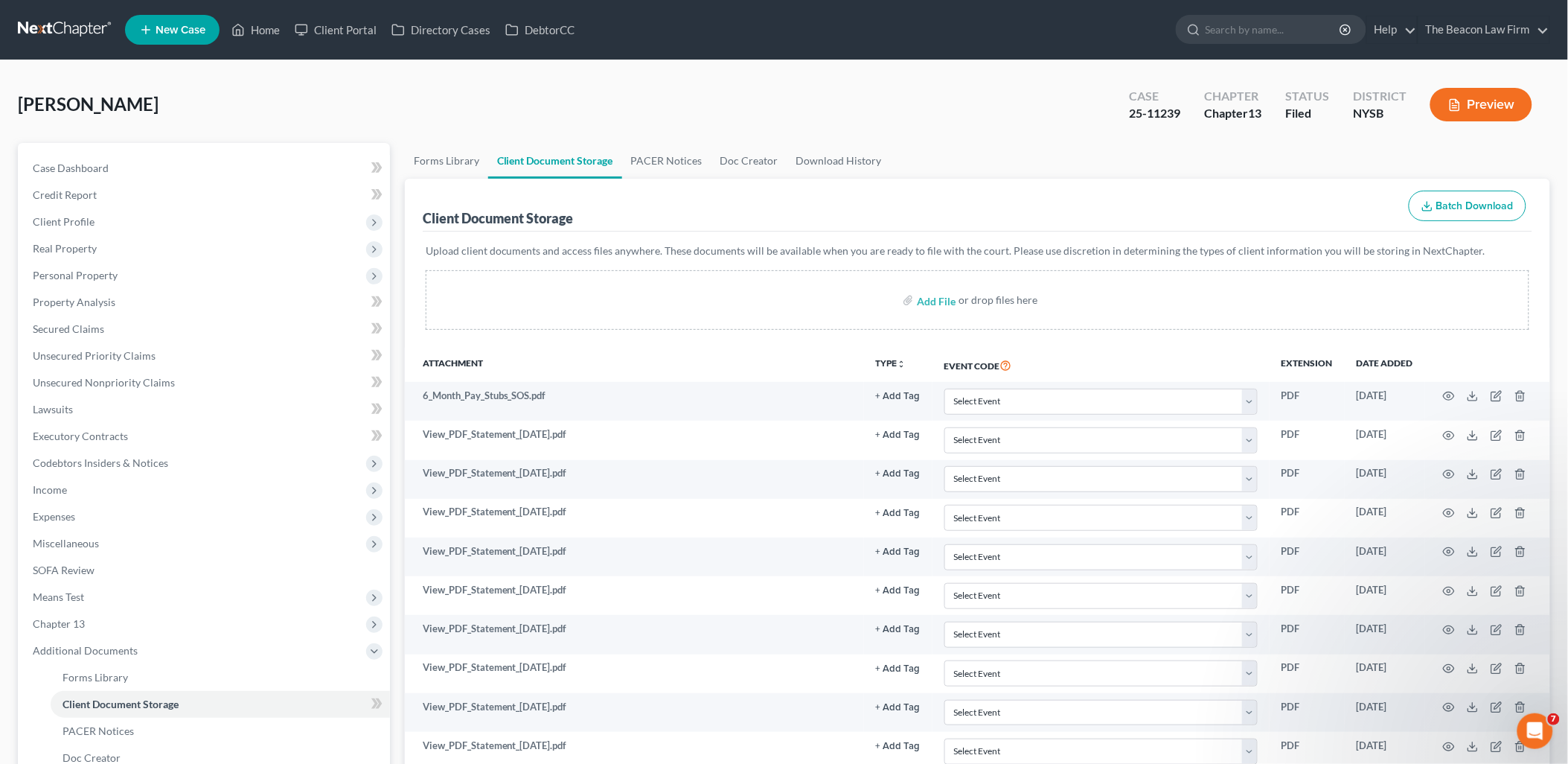
select select "0"
select select "1"
select select "2"
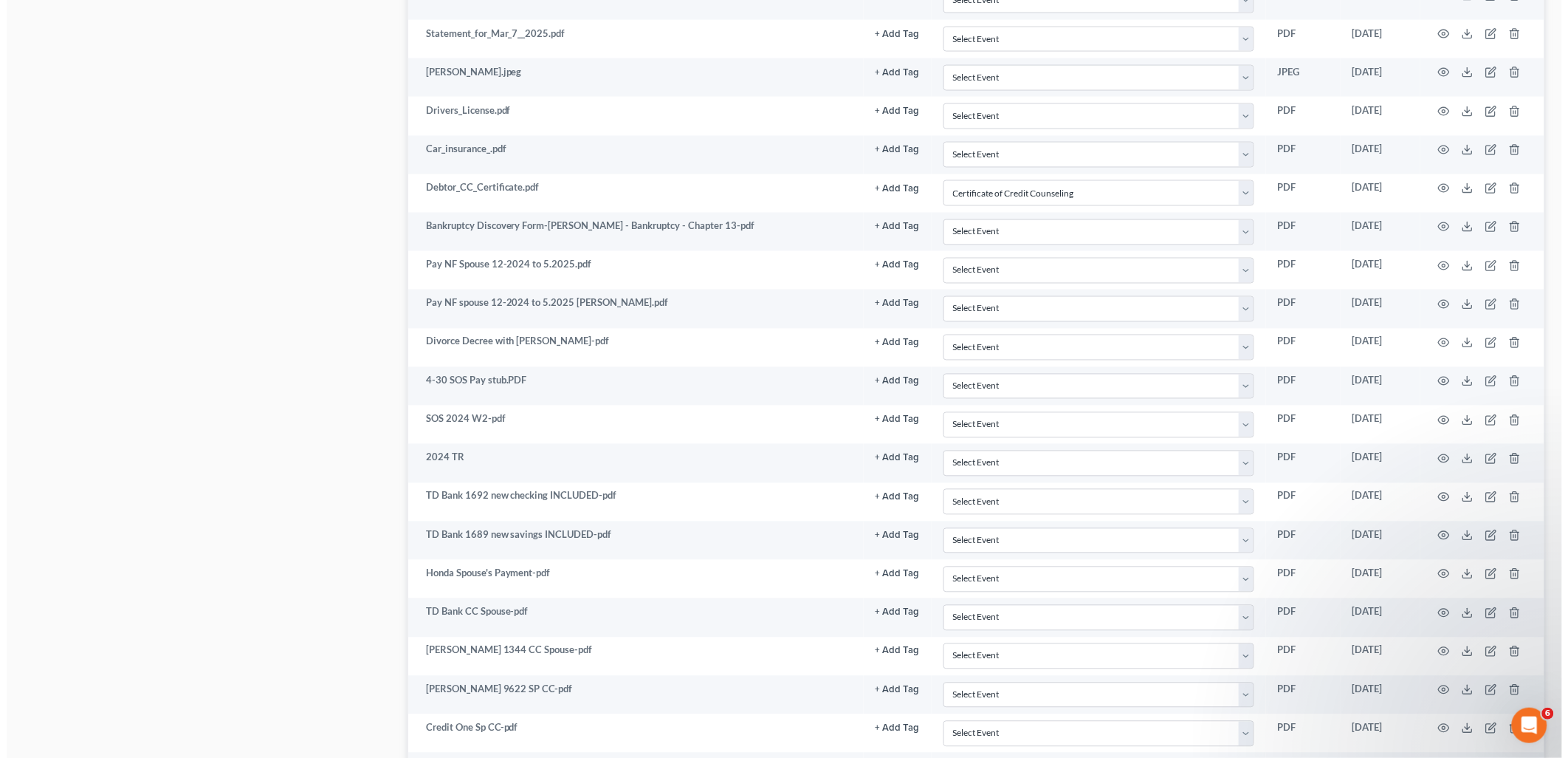
scroll to position [3686, 0]
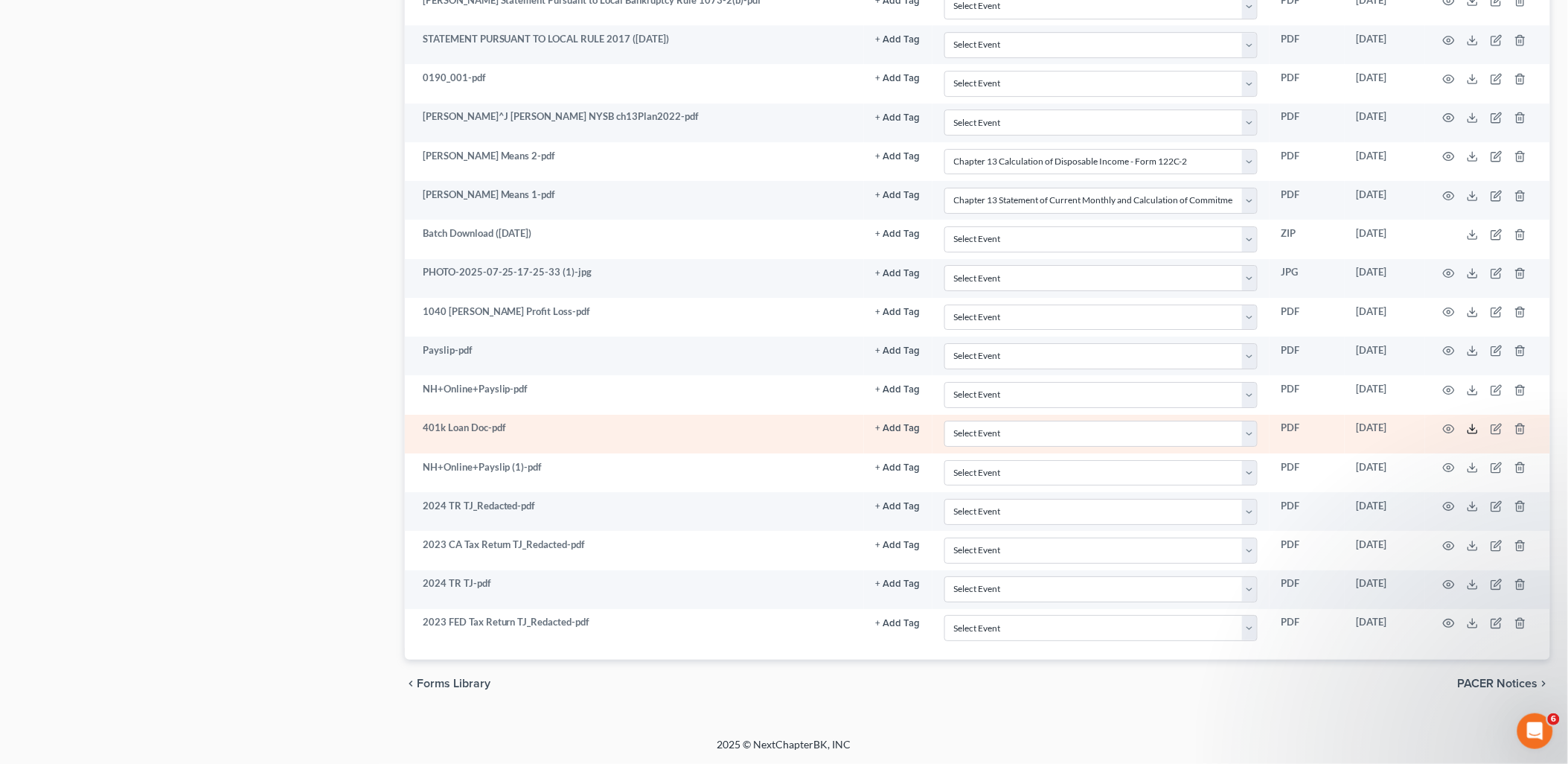
click at [1473, 429] on line at bounding box center [1473, 427] width 0 height 6
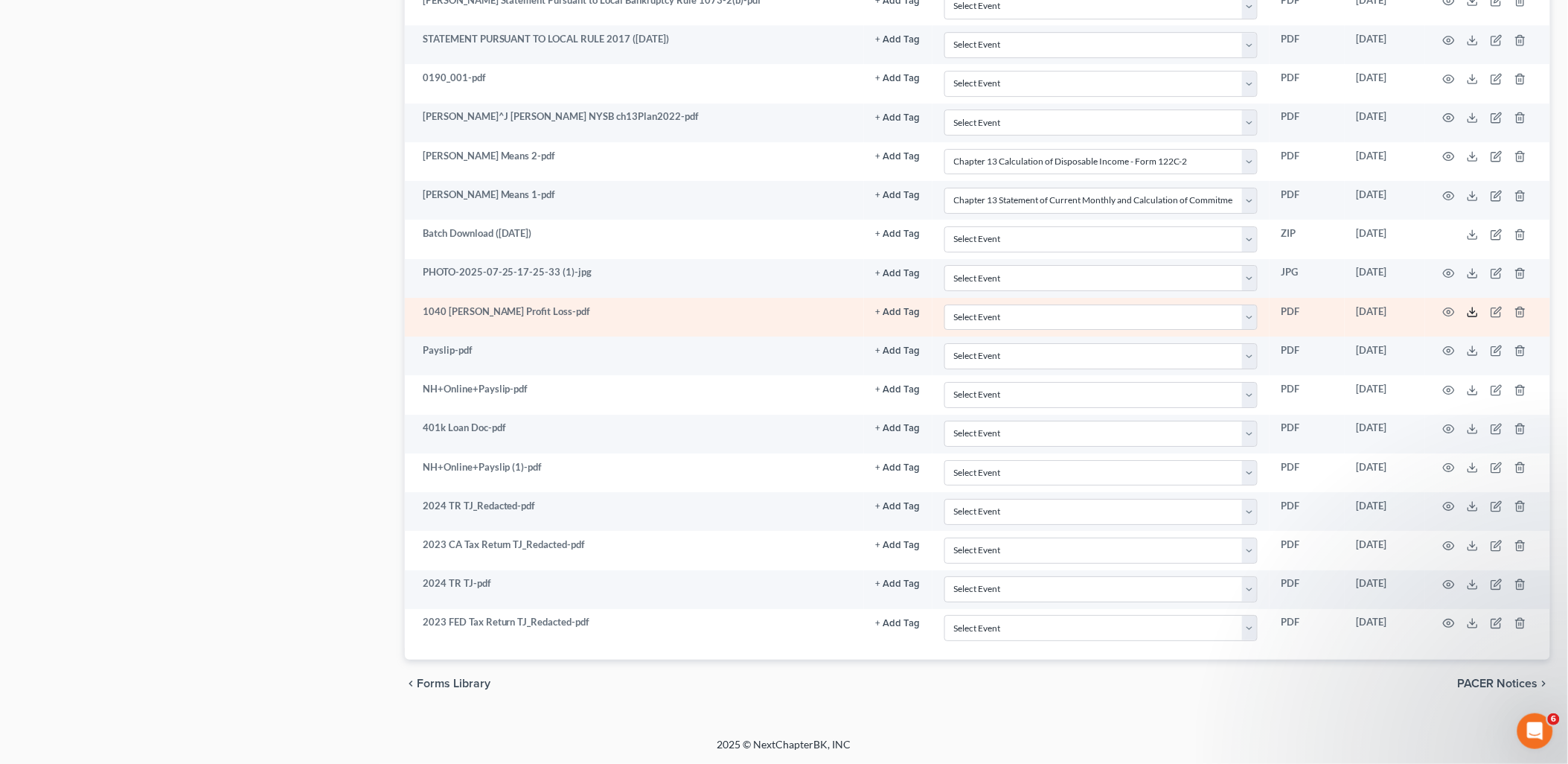
click at [1476, 311] on icon at bounding box center [1473, 312] width 12 height 12
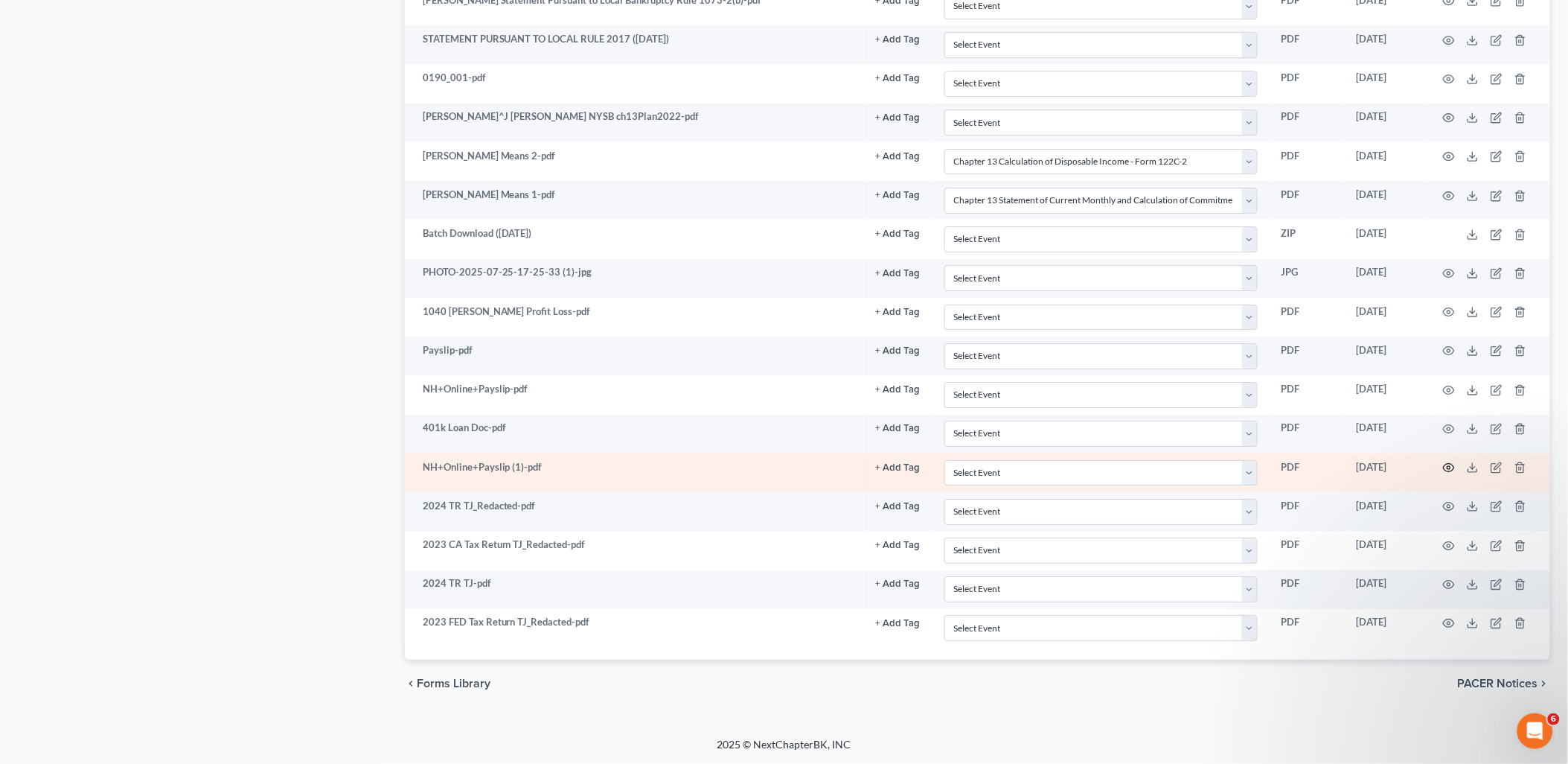
click at [1444, 466] on icon "button" at bounding box center [1449, 467] width 12 height 12
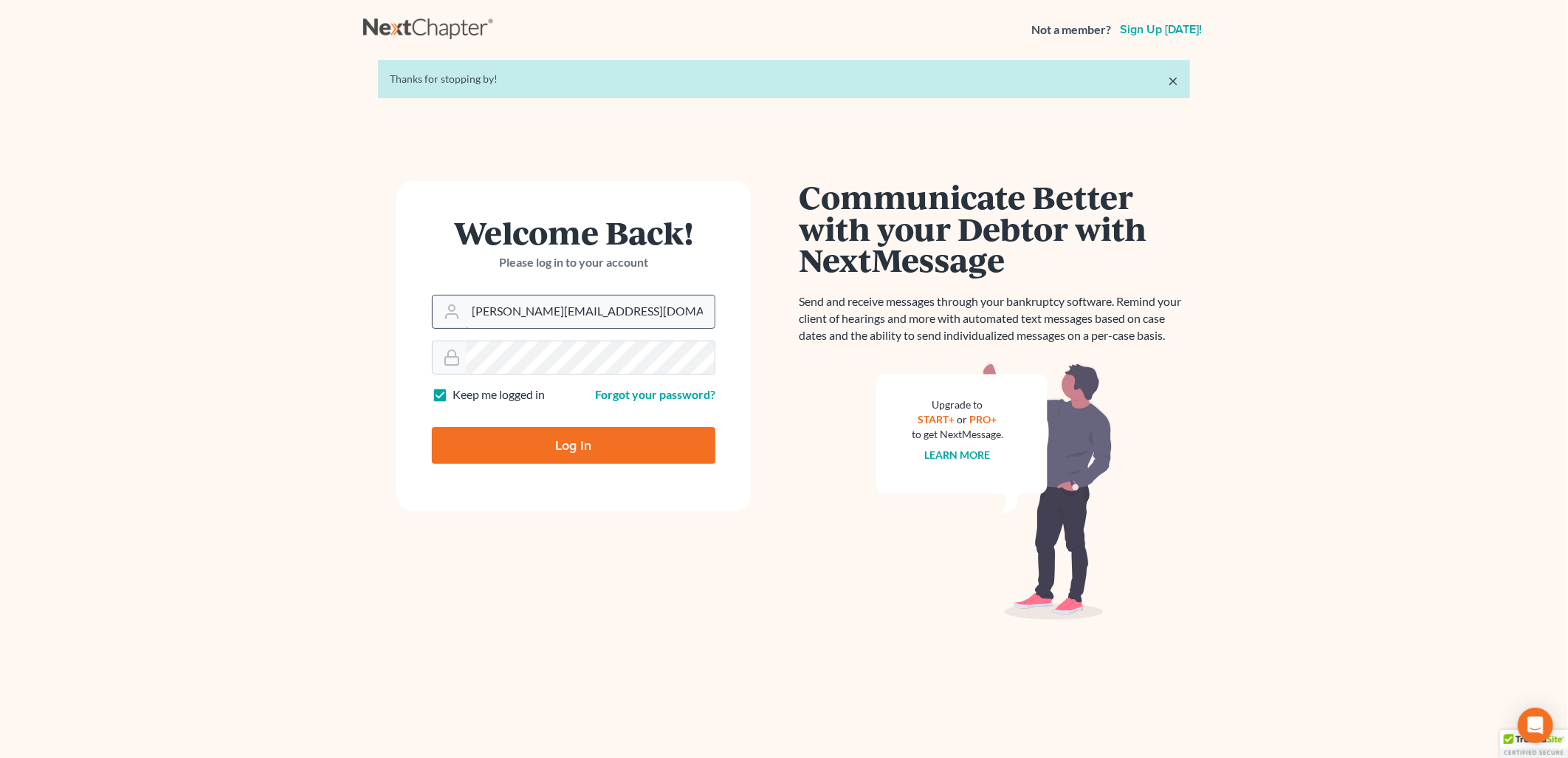
drag, startPoint x: 606, startPoint y: 308, endPoint x: 606, endPoint y: 320, distance: 12.0
click at [606, 308] on input "[PERSON_NAME][EMAIL_ADDRESS][DOMAIN_NAME]" at bounding box center [590, 311] width 249 height 33
type input "tatajelaw@gmail.com"
drag, startPoint x: 506, startPoint y: 438, endPoint x: 1192, endPoint y: 257, distance: 709.5
click at [508, 437] on input "Log In" at bounding box center [573, 445] width 283 height 37
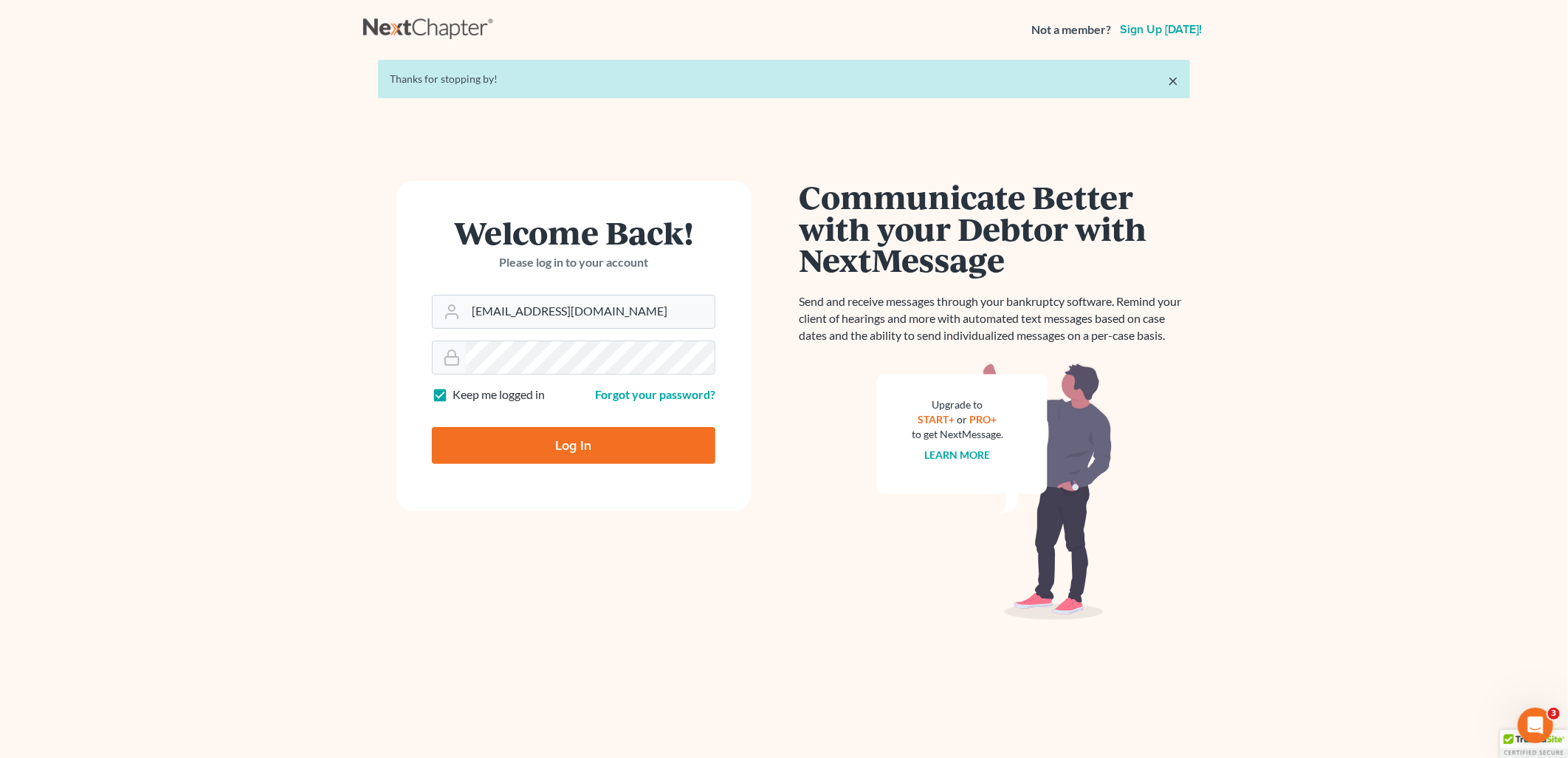
type input "Thinking..."
